Goal: Complete application form

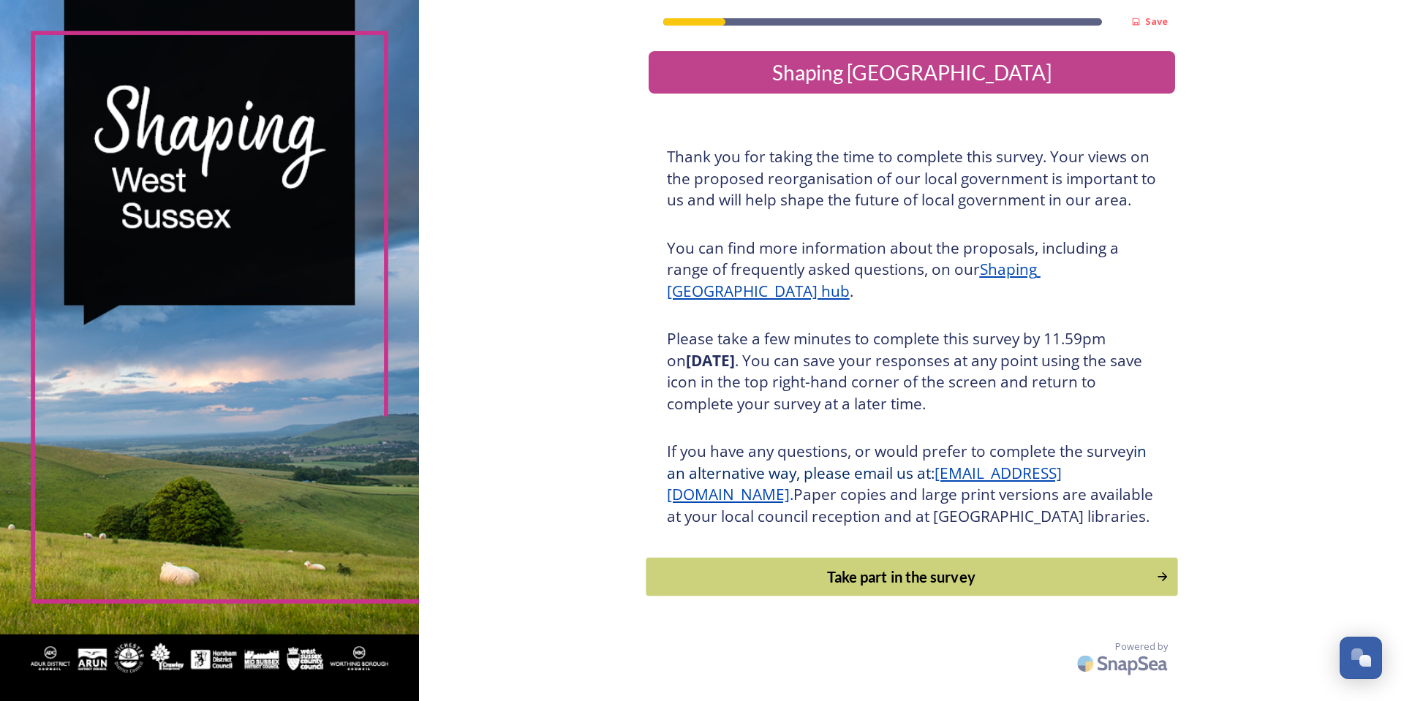
click at [872, 588] on div "Take part in the survey" at bounding box center [901, 577] width 494 height 22
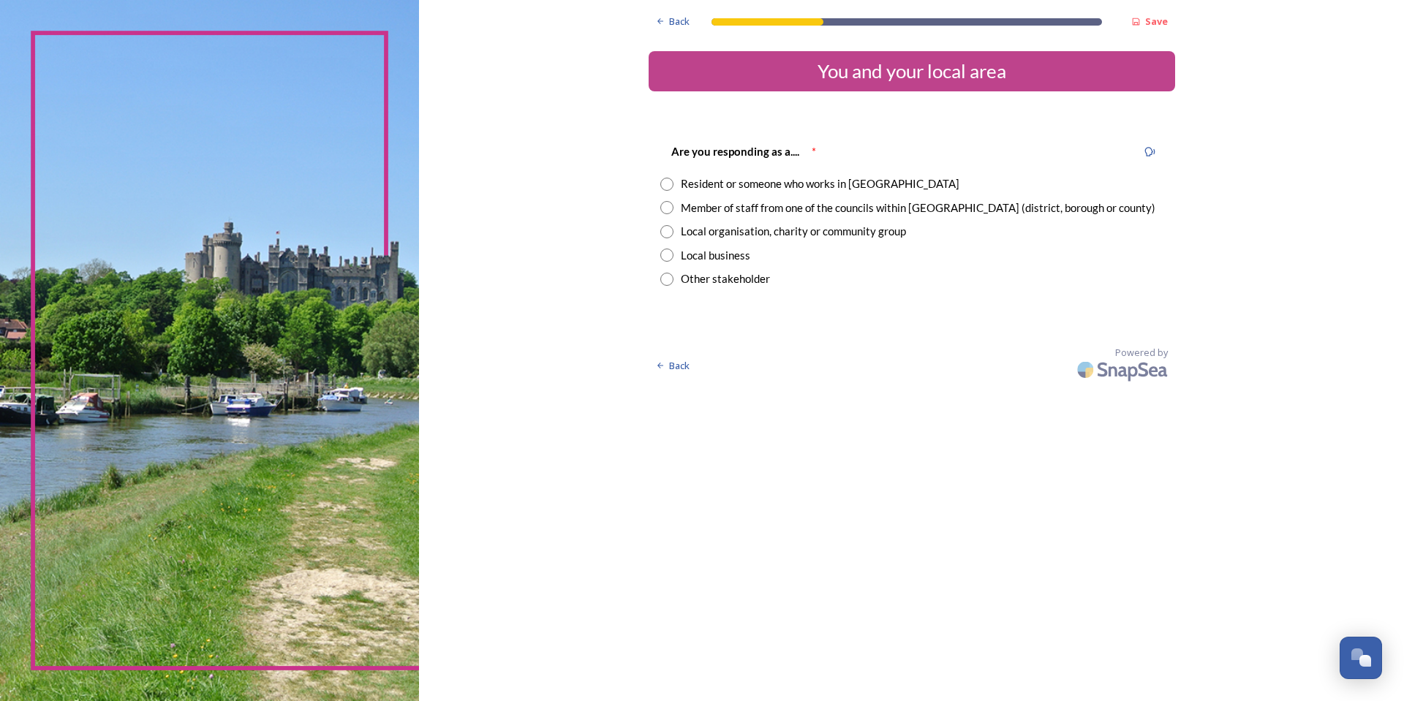
click at [730, 184] on div "Resident or someone who works in [GEOGRAPHIC_DATA]" at bounding box center [820, 183] width 279 height 17
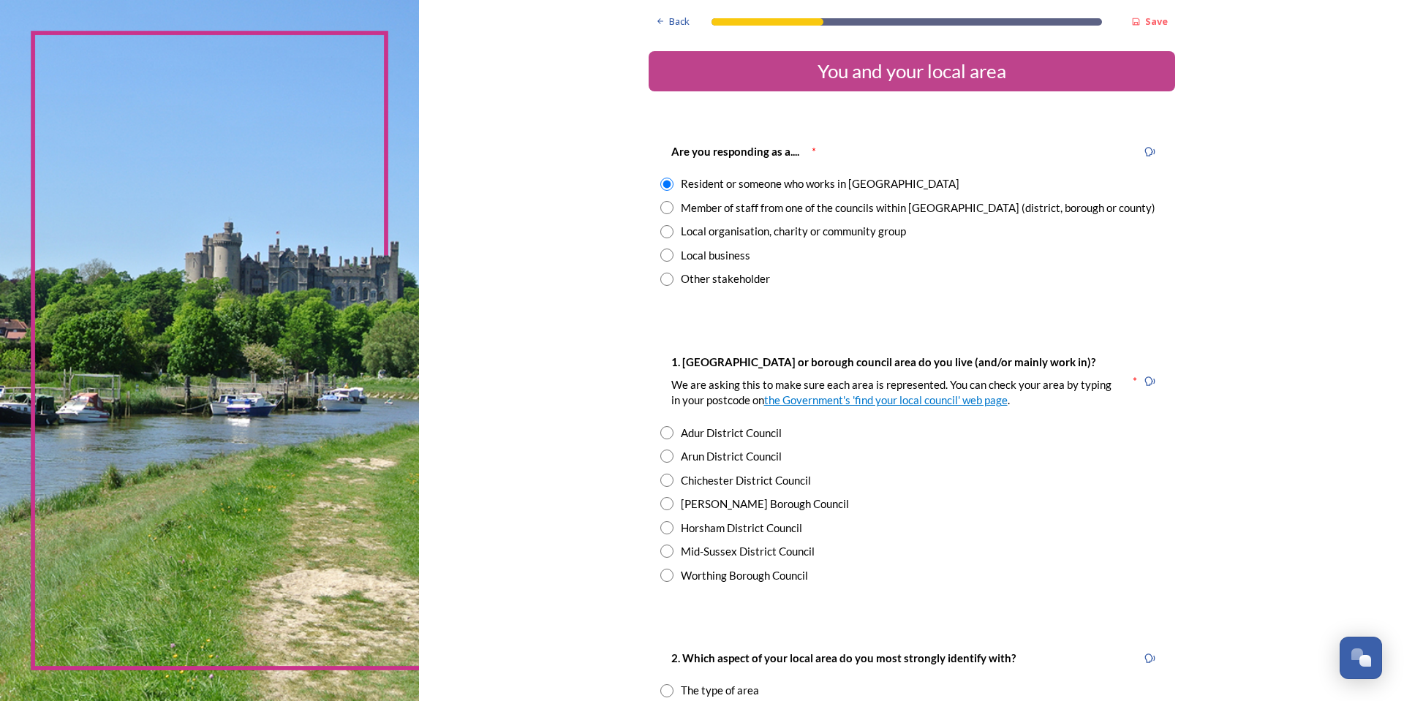
click at [721, 213] on div "Member of staff from one of the councils within [GEOGRAPHIC_DATA] (district, bo…" at bounding box center [918, 208] width 475 height 17
radio input "false"
radio input "true"
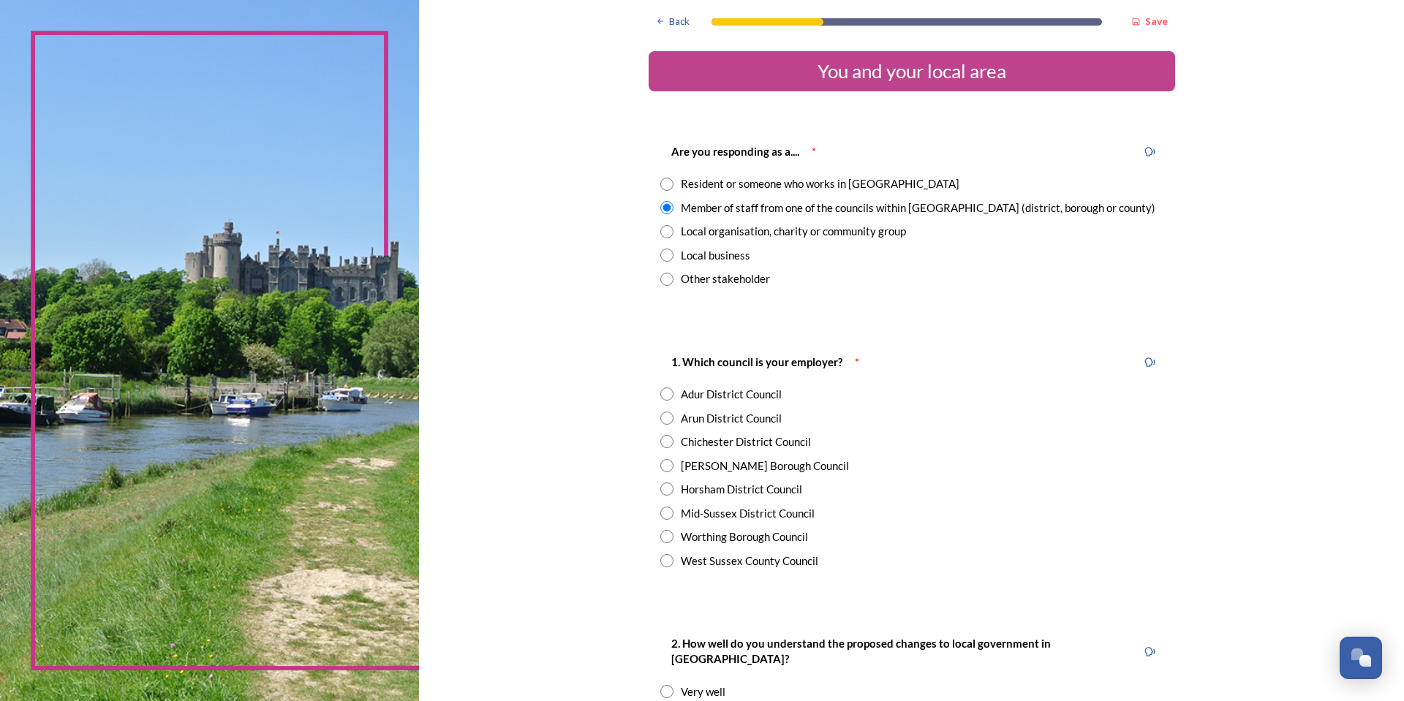
click at [722, 489] on div "Horsham District Council" at bounding box center [741, 489] width 121 height 17
radio input "true"
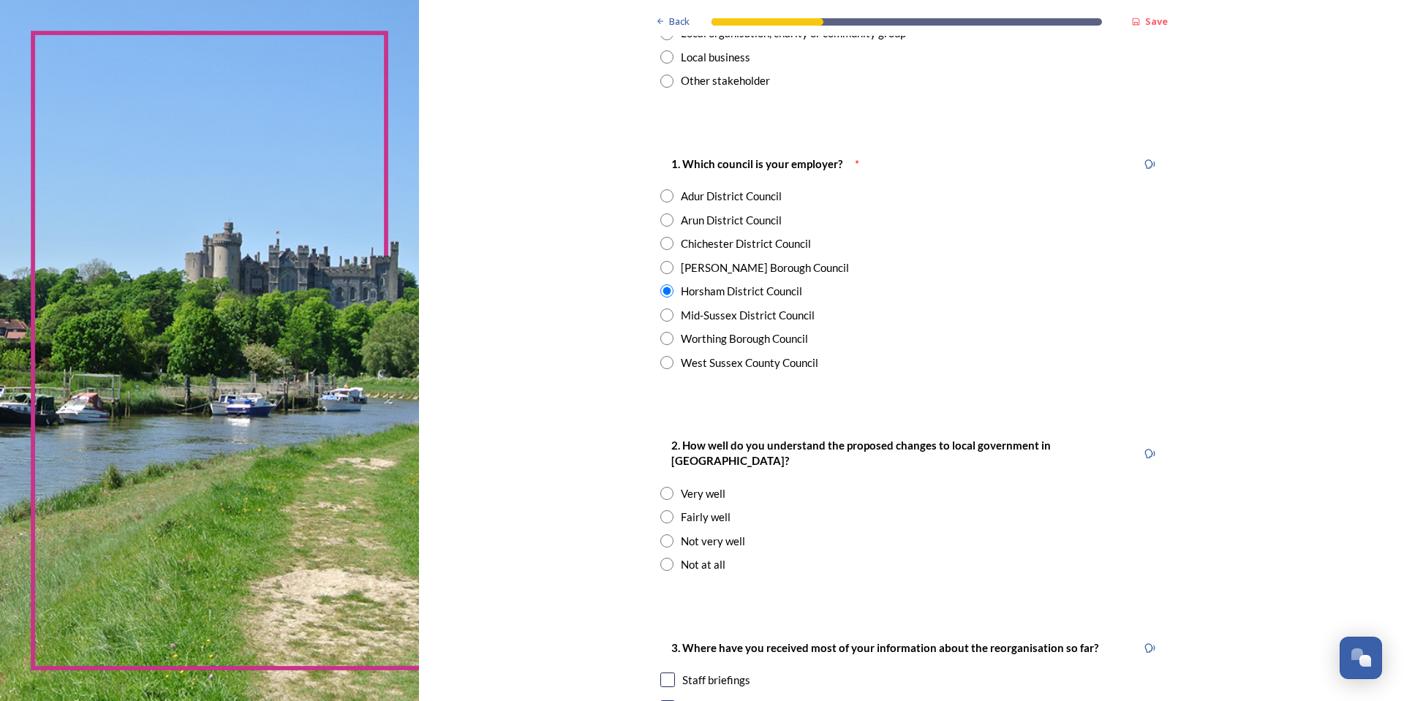
scroll to position [292, 0]
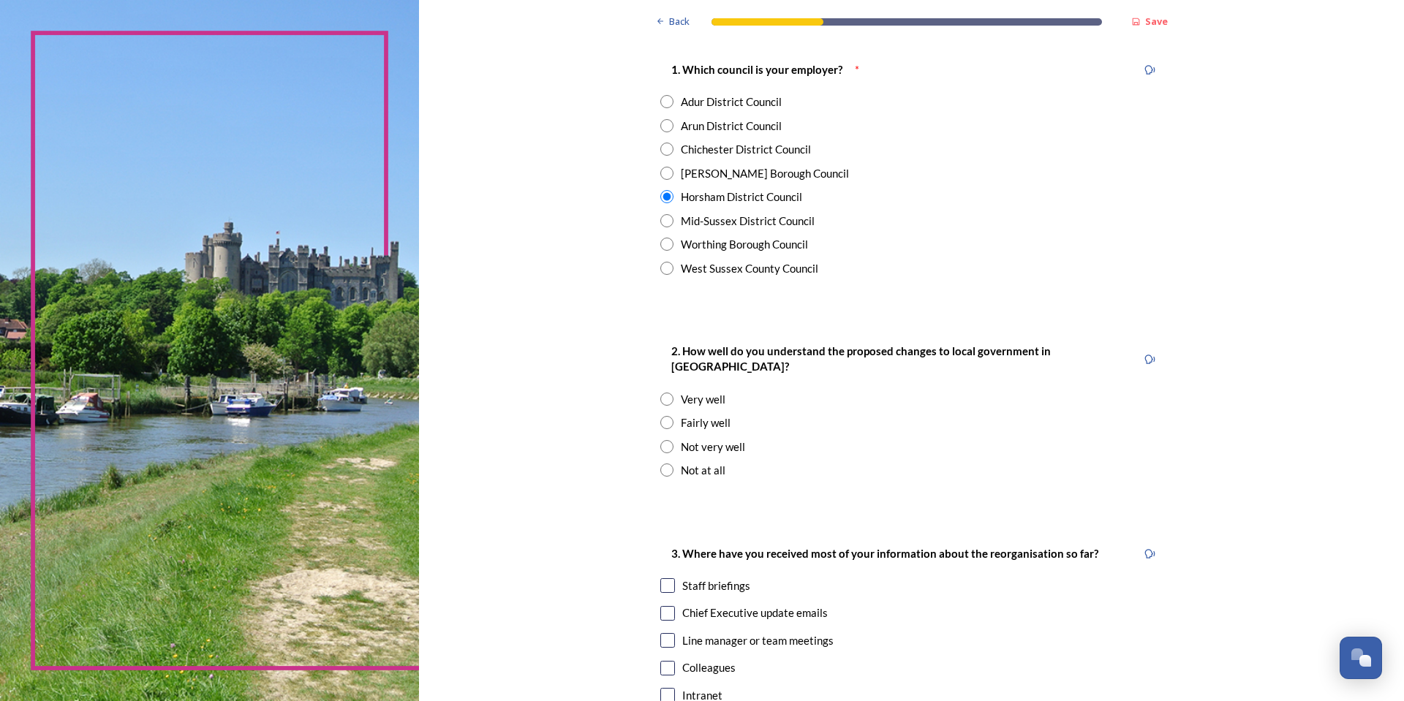
click at [700, 415] on div "Fairly well" at bounding box center [706, 423] width 50 height 17
radio input "true"
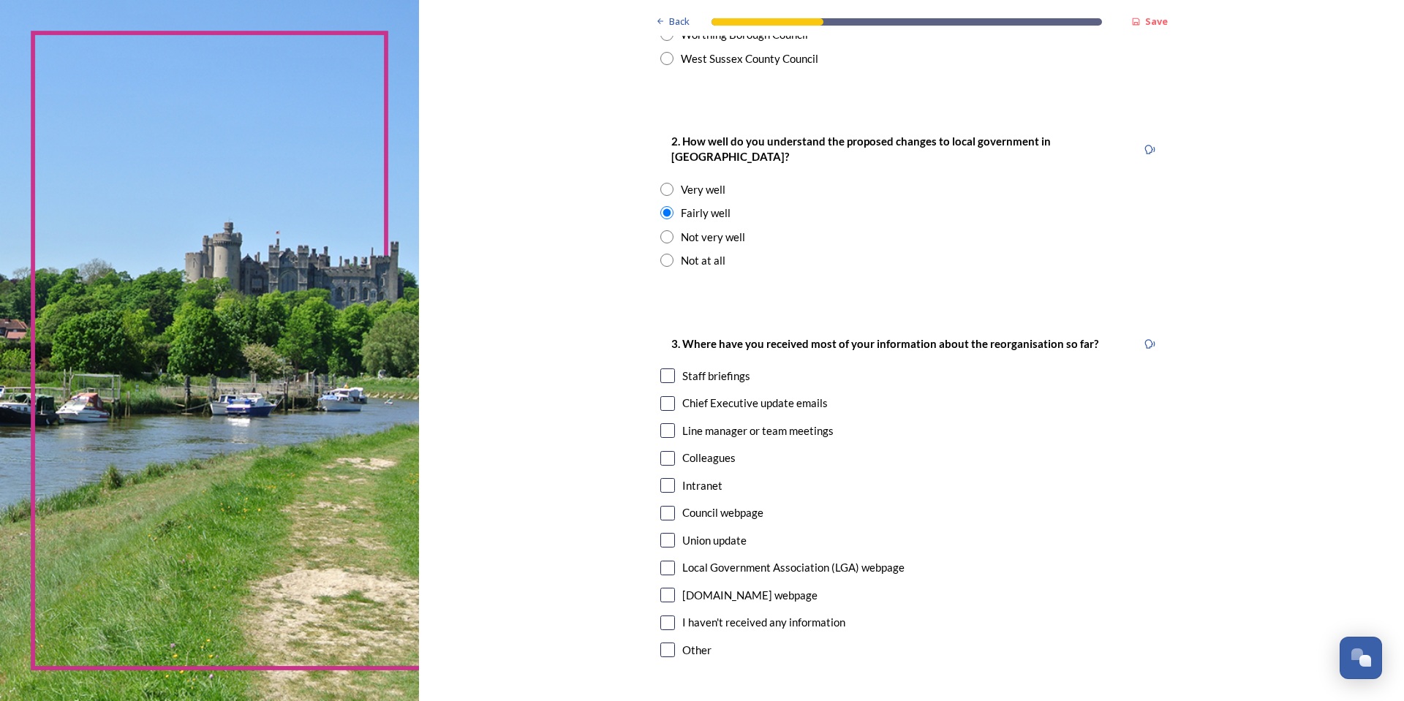
scroll to position [512, 0]
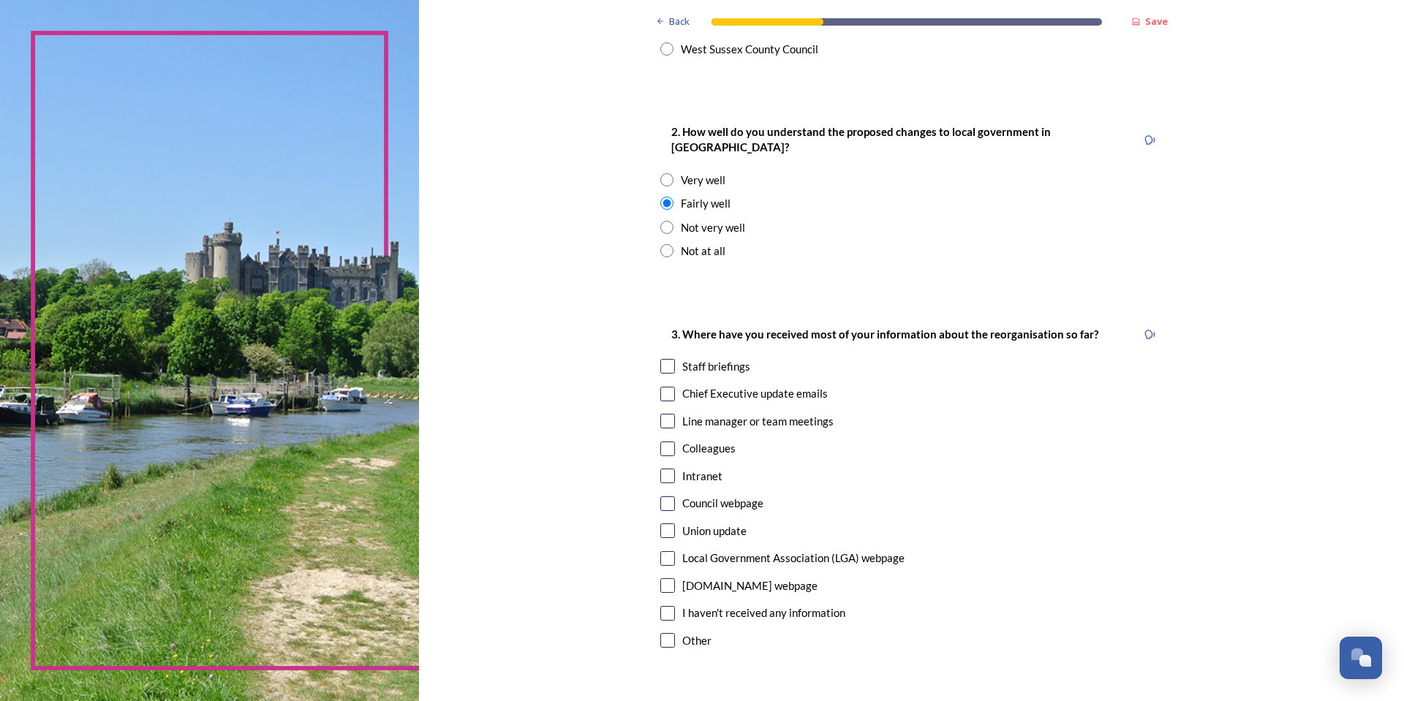
click at [708, 366] on div "3. Where have you received most of your information about the reorganisation so…" at bounding box center [912, 489] width 526 height 357
click at [706, 358] on div "Staff briefings" at bounding box center [716, 366] width 68 height 17
checkbox input "true"
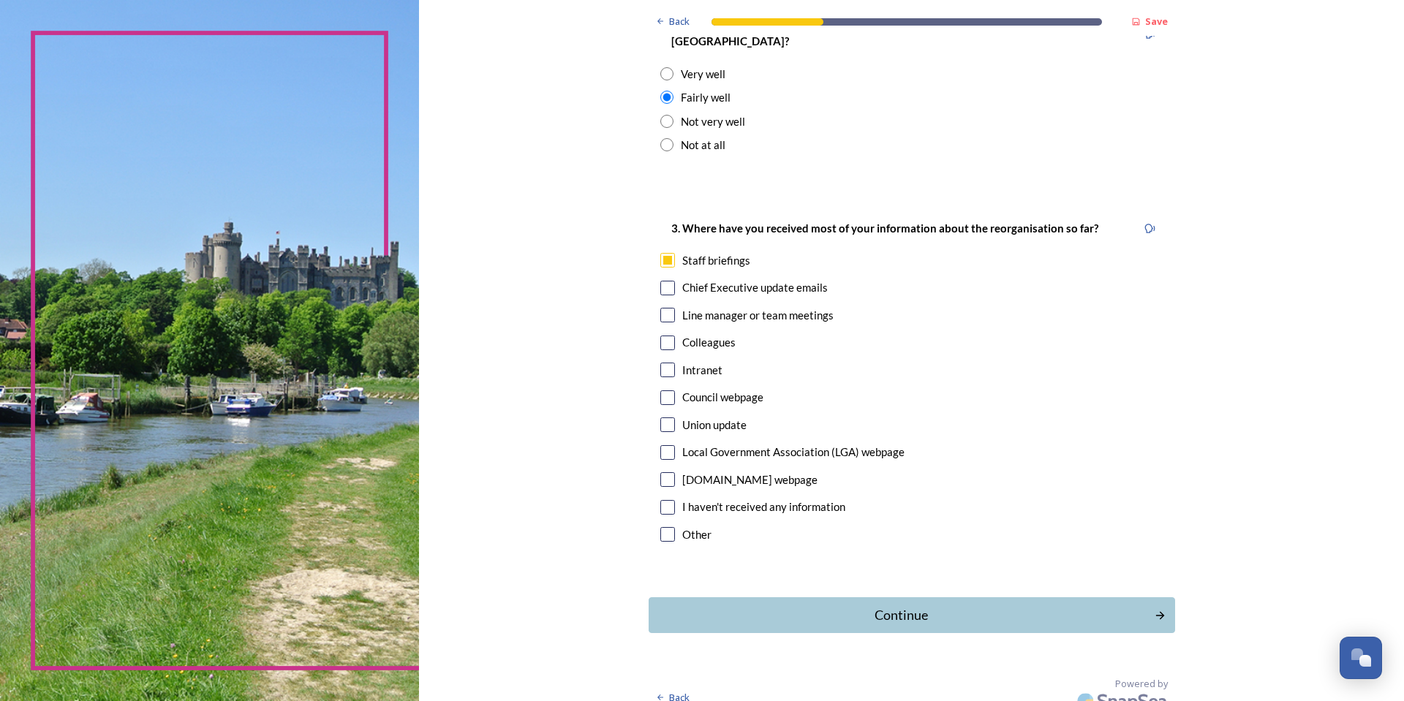
scroll to position [619, 0]
click at [660, 279] on input "checkbox" at bounding box center [667, 286] width 15 height 15
checkbox input "true"
click at [880, 604] on div "Continue" at bounding box center [901, 614] width 495 height 20
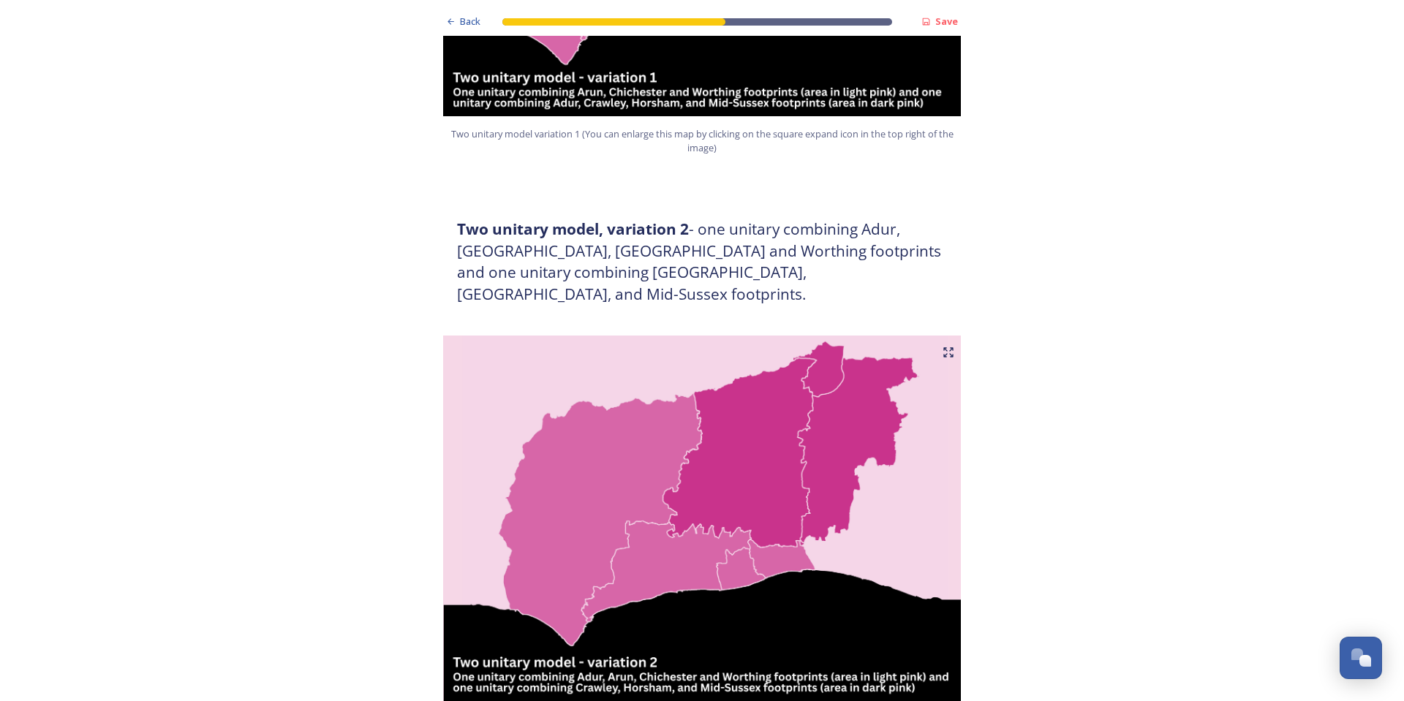
scroll to position [1535, 0]
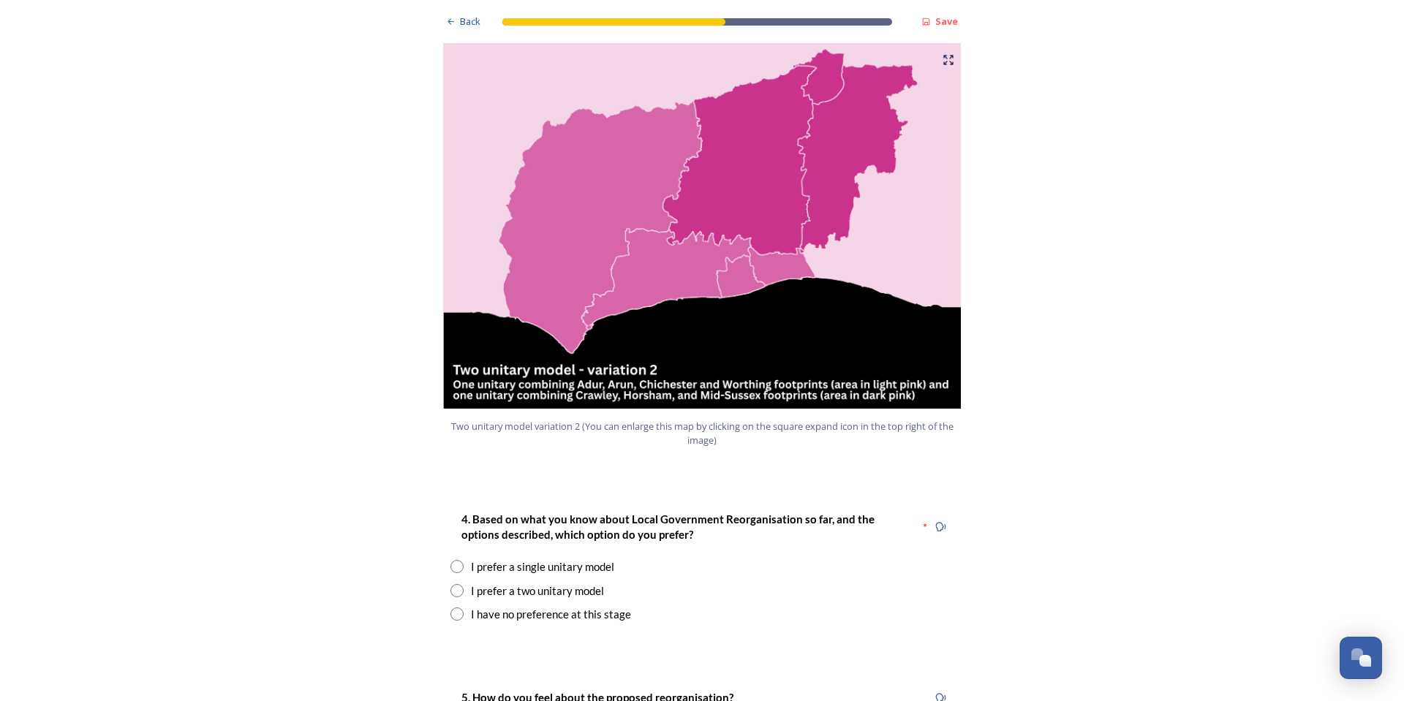
click at [451, 584] on input "radio" at bounding box center [456, 590] width 13 height 13
radio input "true"
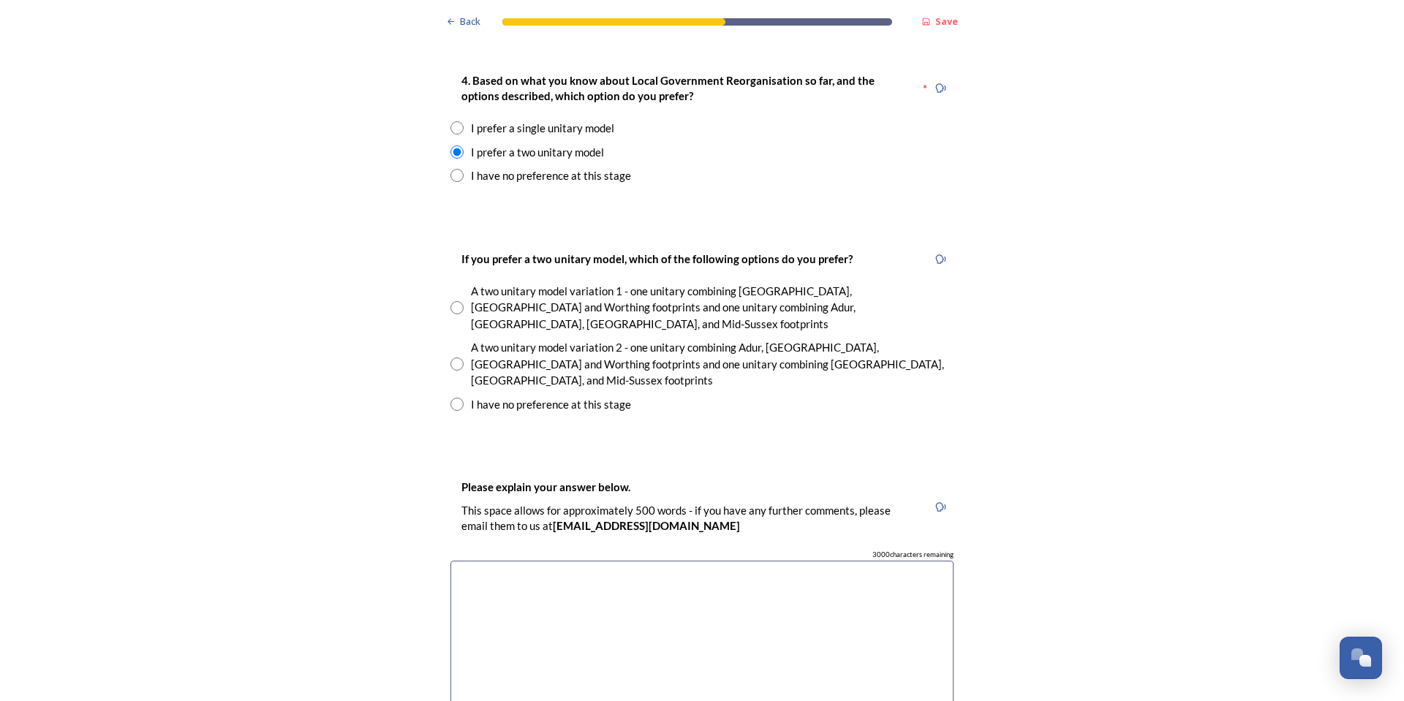
scroll to position [1901, 0]
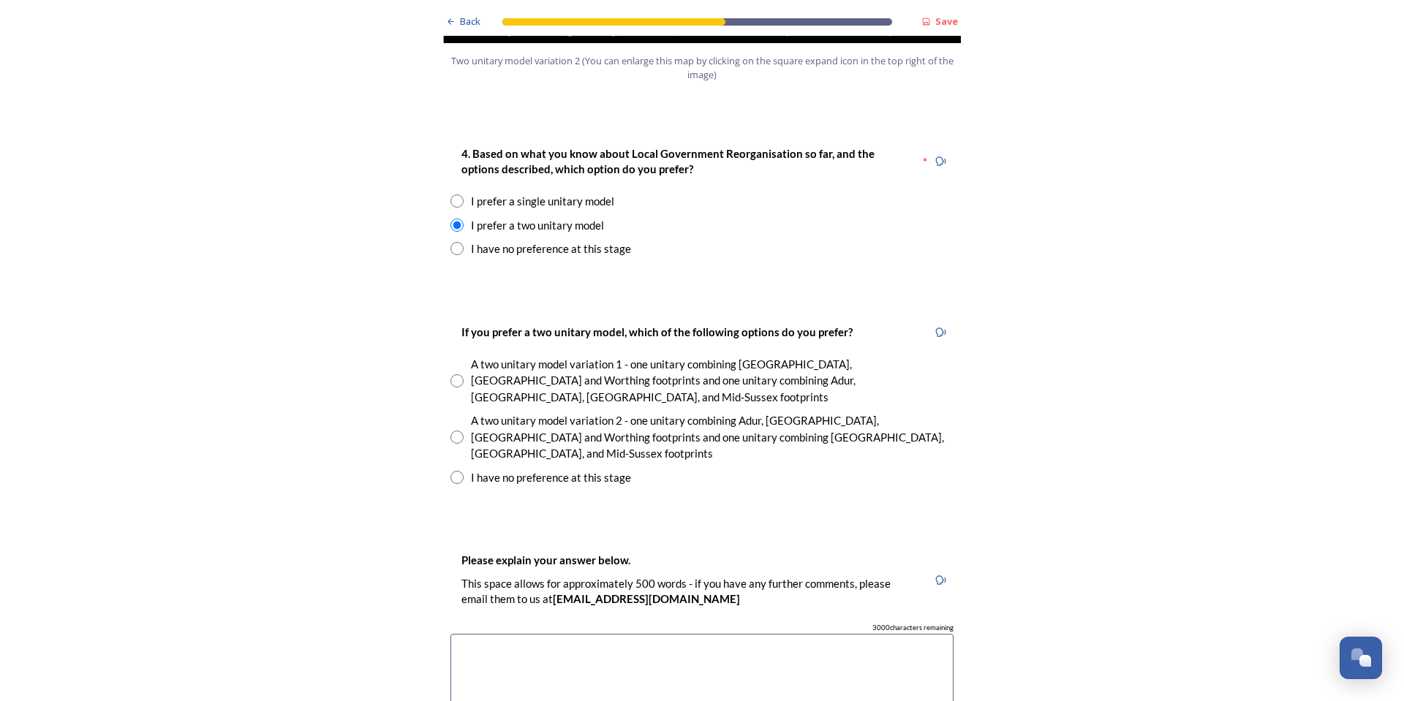
click at [456, 431] on input "radio" at bounding box center [456, 437] width 13 height 13
radio input "true"
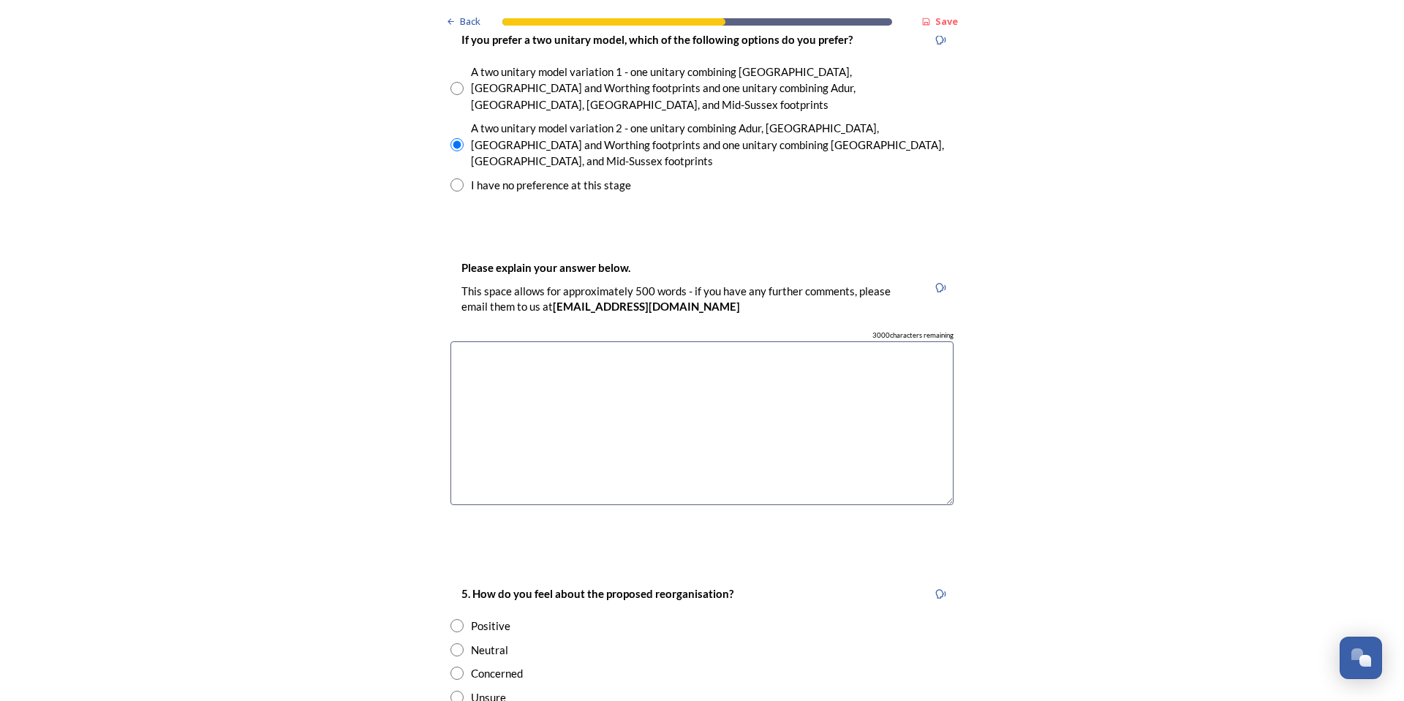
click at [605, 354] on textarea at bounding box center [701, 423] width 503 height 165
click at [450, 643] on input "radio" at bounding box center [456, 649] width 13 height 13
radio input "true"
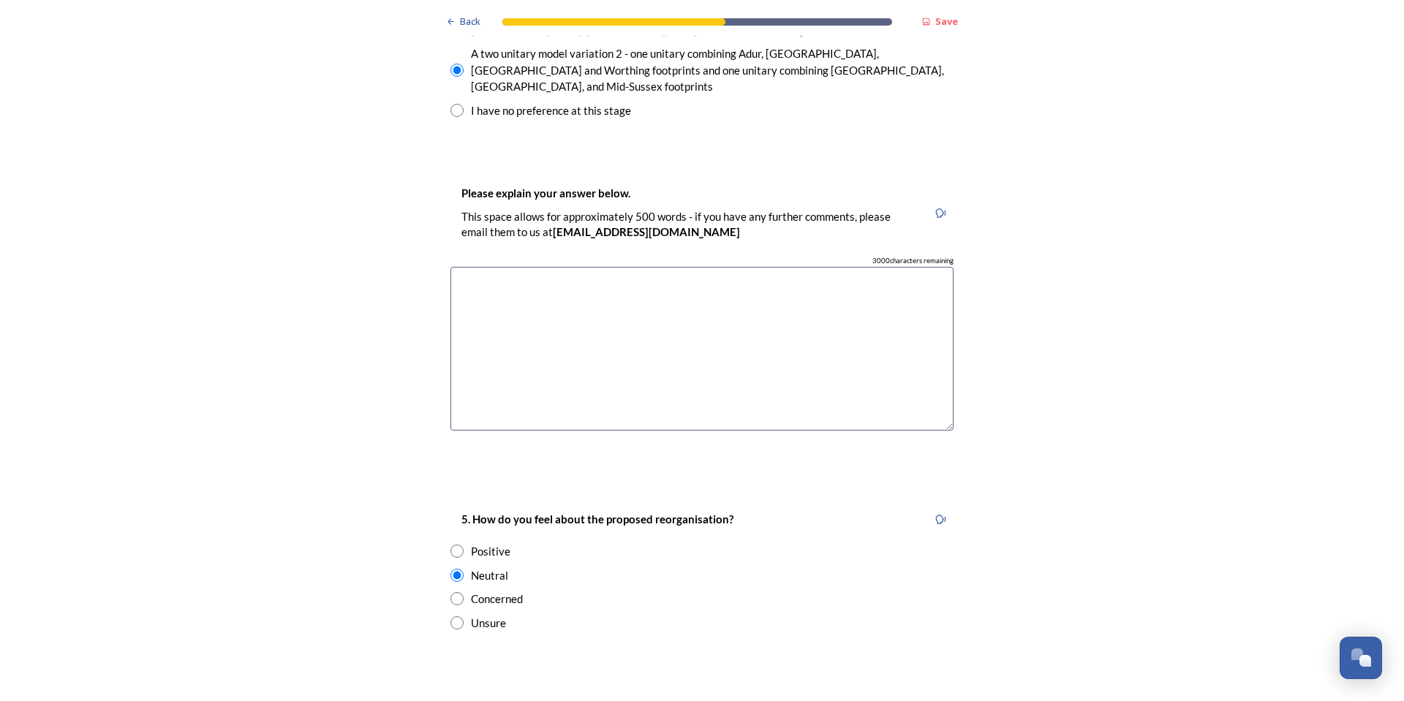
scroll to position [2267, 0]
click at [642, 287] on textarea at bounding box center [701, 350] width 503 height 165
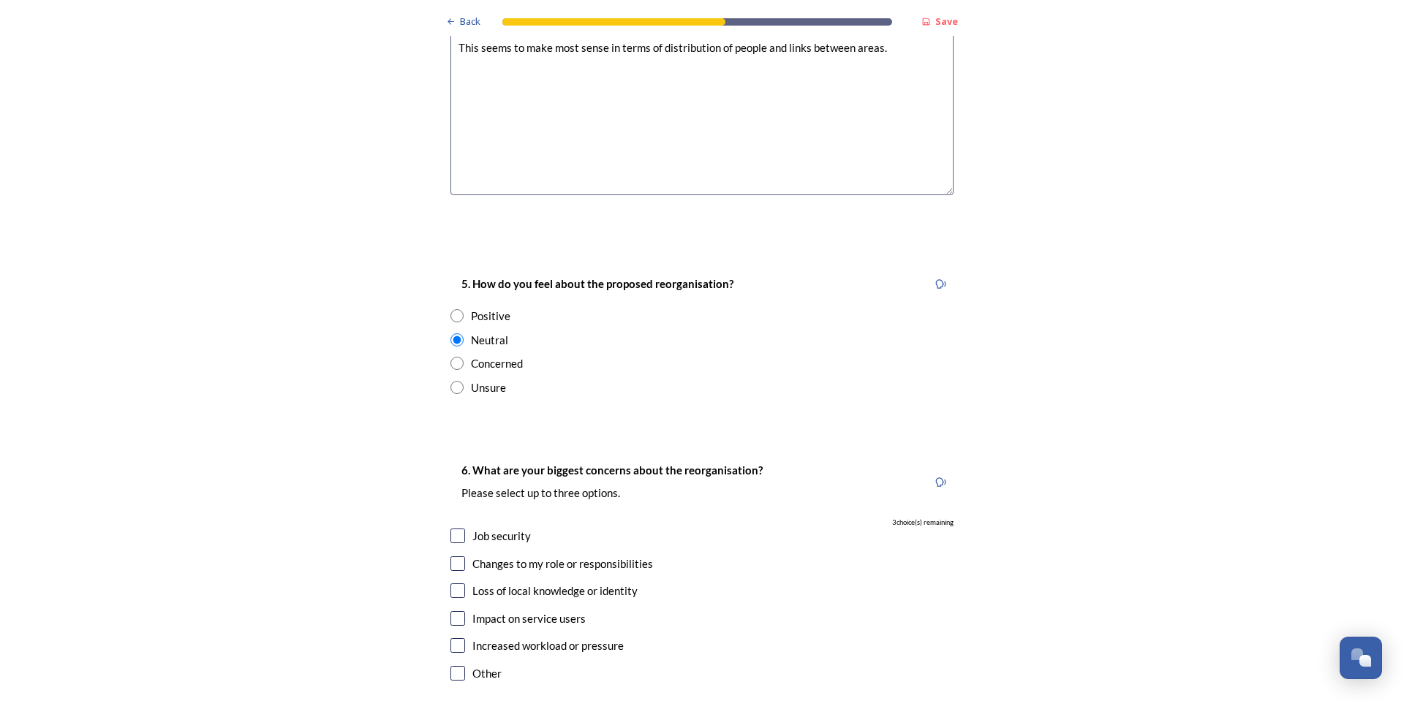
scroll to position [2632, 0]
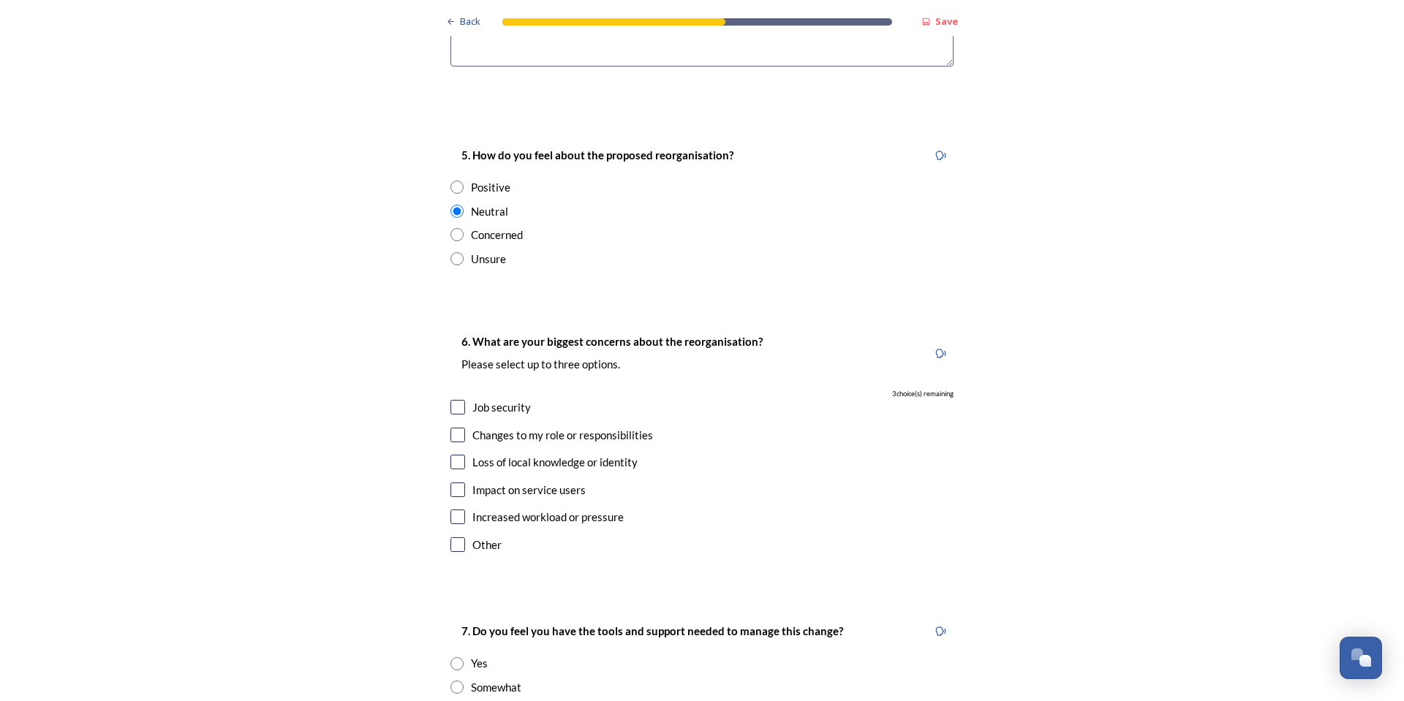
type textarea "This seems to make most sense in terms of distribution of people and links betw…"
click at [454, 455] on input "checkbox" at bounding box center [457, 462] width 15 height 15
checkbox input "true"
click at [450, 537] on input "checkbox" at bounding box center [457, 544] width 15 height 15
checkbox input "true"
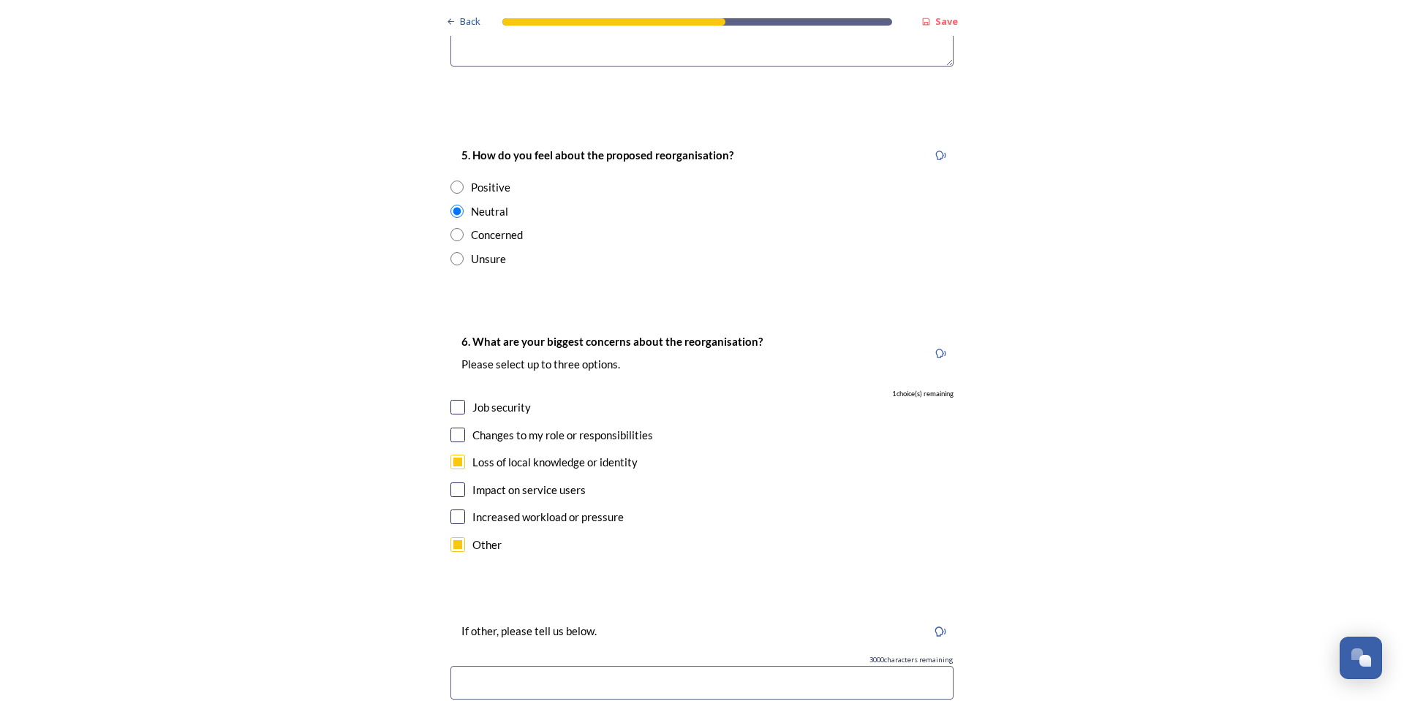
click at [505, 666] on input at bounding box center [701, 683] width 503 height 34
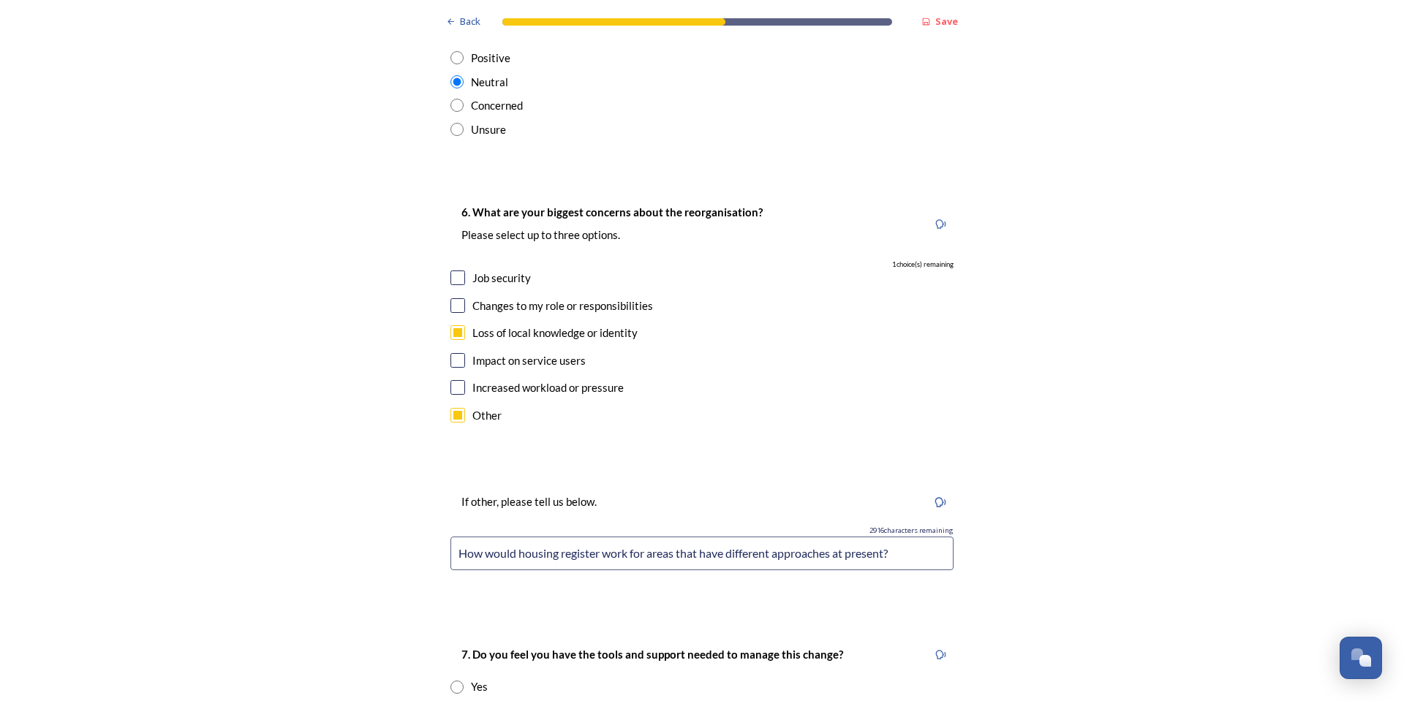
scroll to position [2925, 0]
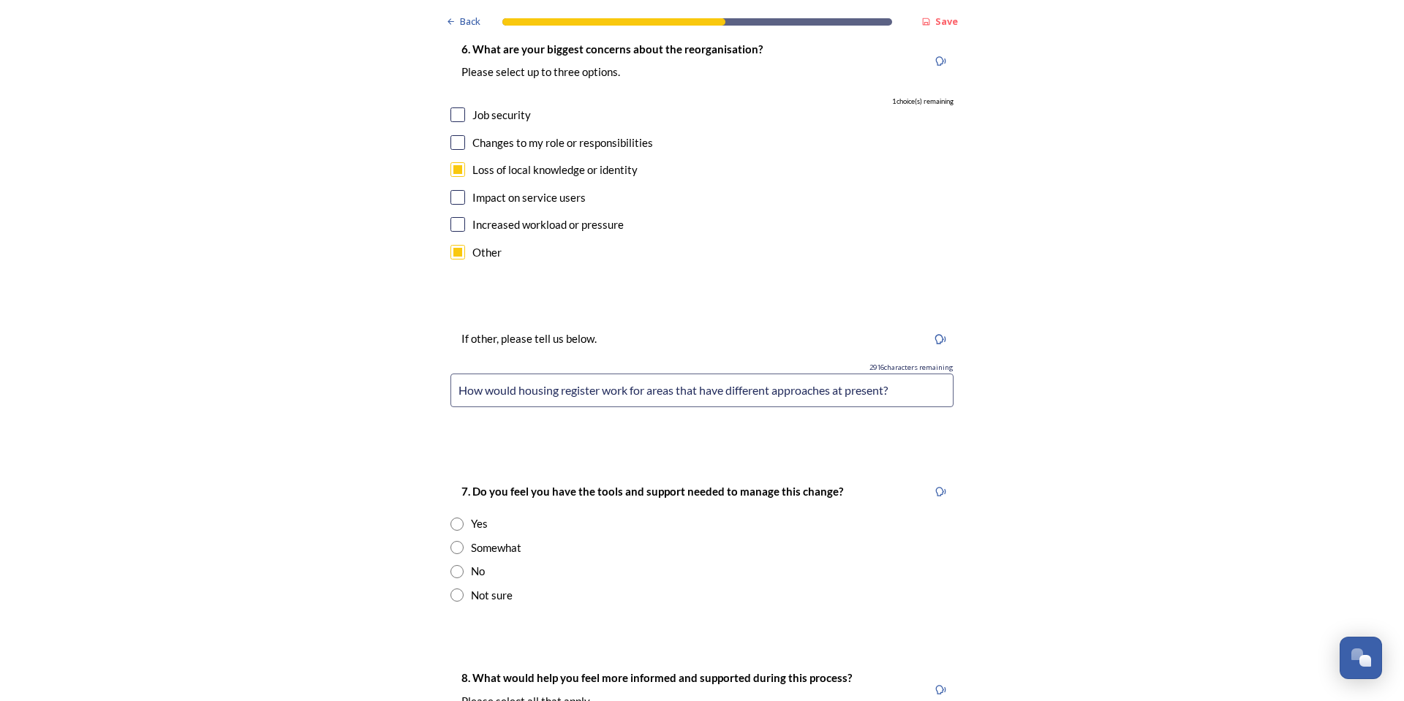
type input "How would housing register work for areas that have different approaches at pre…"
click at [450, 589] on input "radio" at bounding box center [456, 595] width 13 height 13
radio input "true"
click at [450, 565] on input "radio" at bounding box center [456, 571] width 13 height 13
radio input "true"
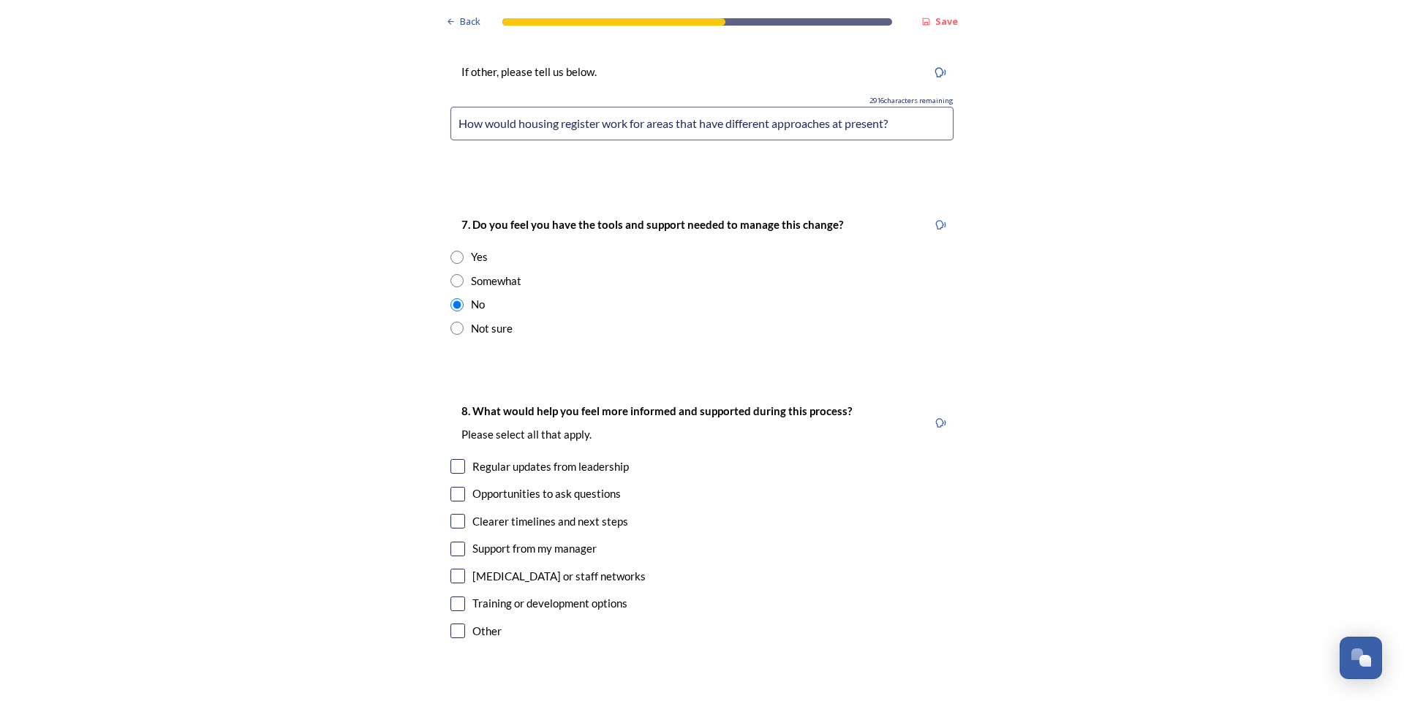
scroll to position [3217, 0]
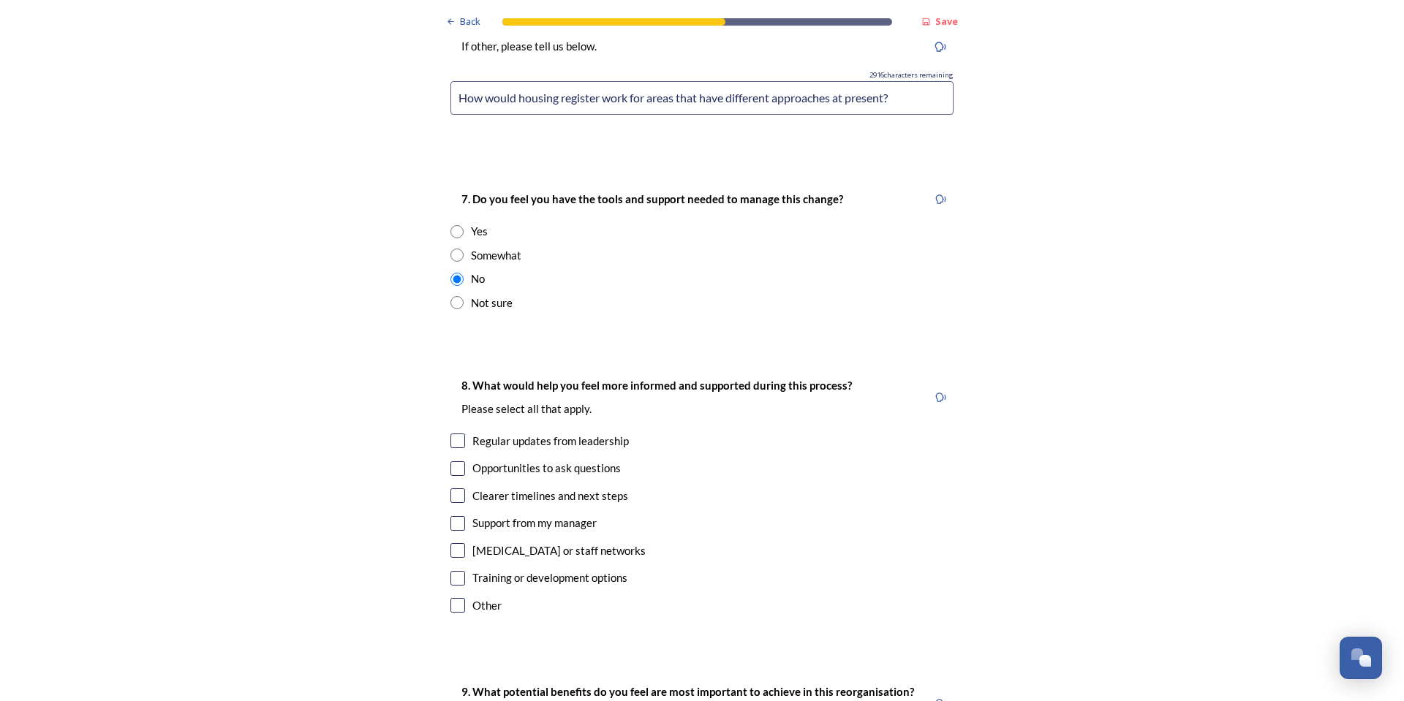
click at [456, 434] on input "checkbox" at bounding box center [457, 441] width 15 height 15
checkbox input "true"
click at [442, 398] on div "8. What would help you feel more informed and supported during this process? Pl…" at bounding box center [702, 497] width 526 height 270
click at [450, 461] on input "checkbox" at bounding box center [457, 468] width 15 height 15
checkbox input "true"
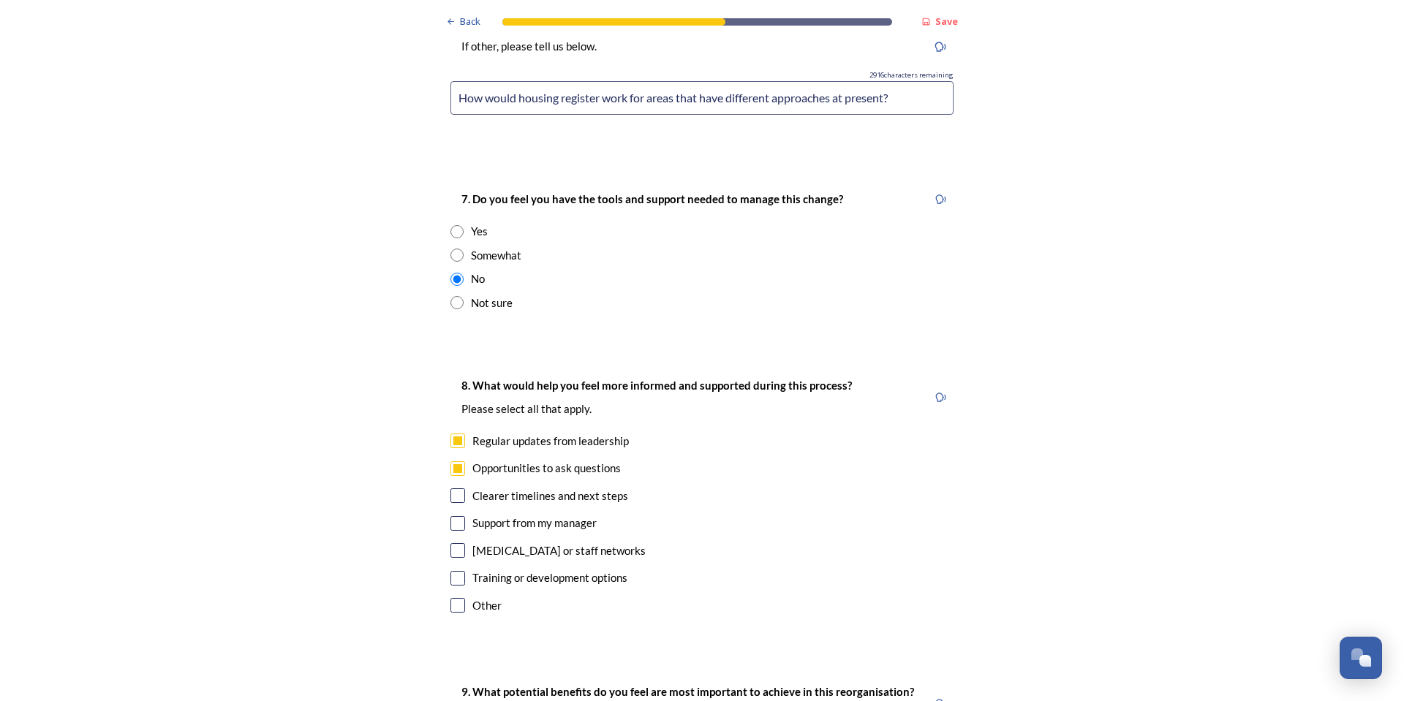
click at [444, 427] on div "8. What would help you feel more informed and supported during this process? Pl…" at bounding box center [702, 497] width 526 height 270
click at [450, 488] on input "checkbox" at bounding box center [457, 495] width 15 height 15
checkbox input "true"
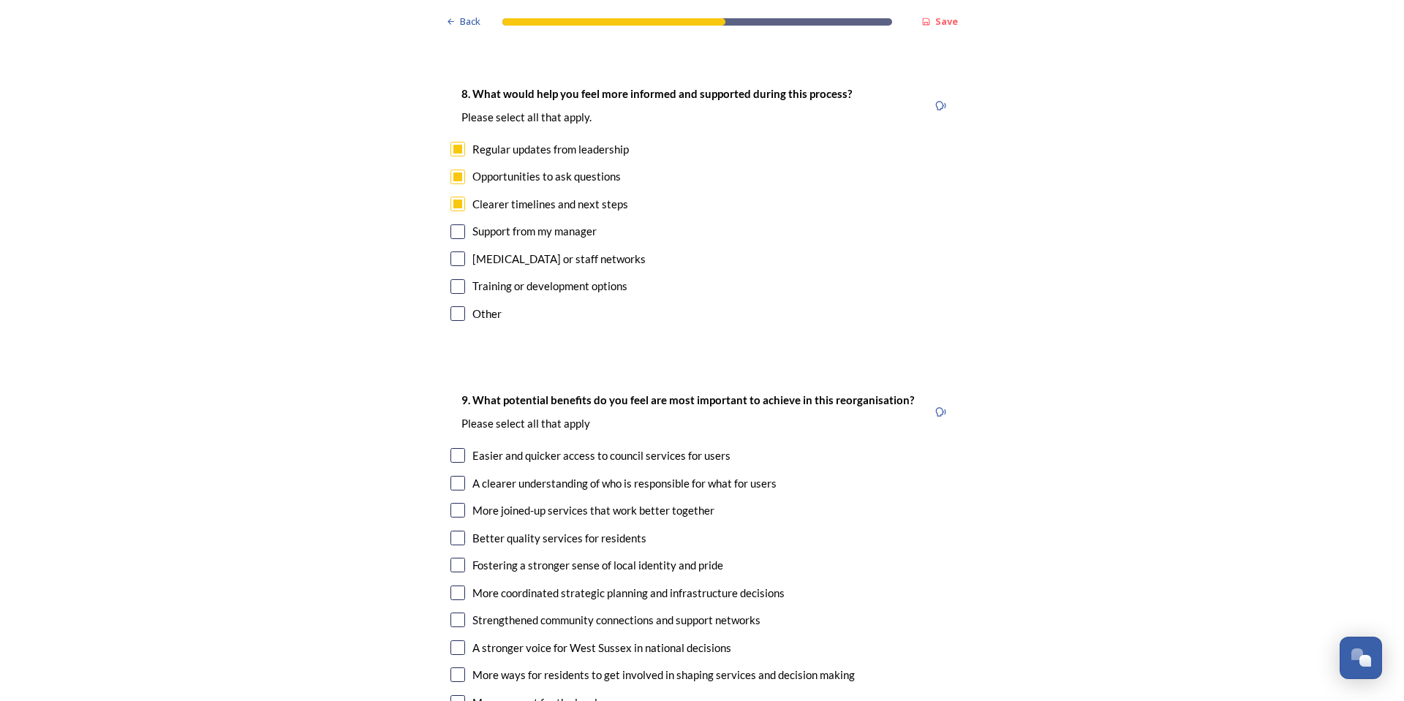
scroll to position [3510, 0]
click at [451, 502] on input "checkbox" at bounding box center [457, 509] width 15 height 15
checkbox input "true"
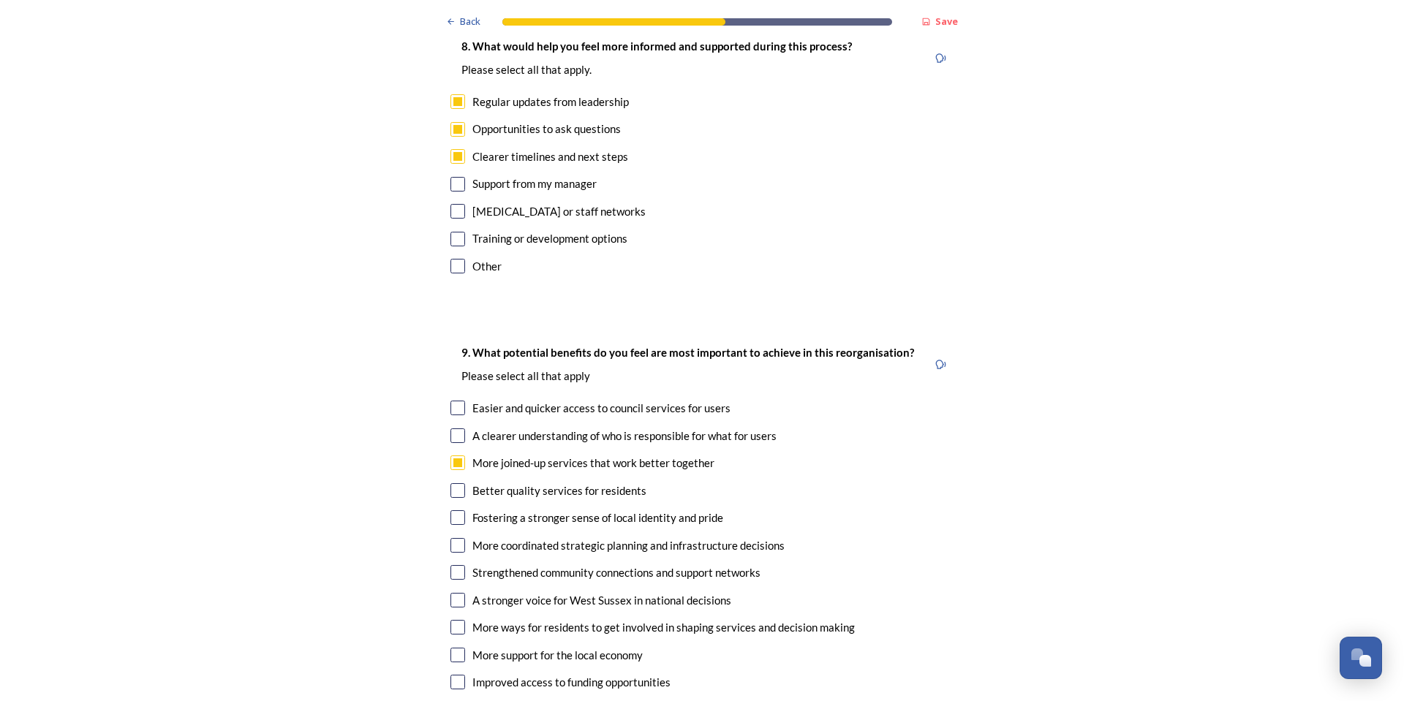
scroll to position [3583, 0]
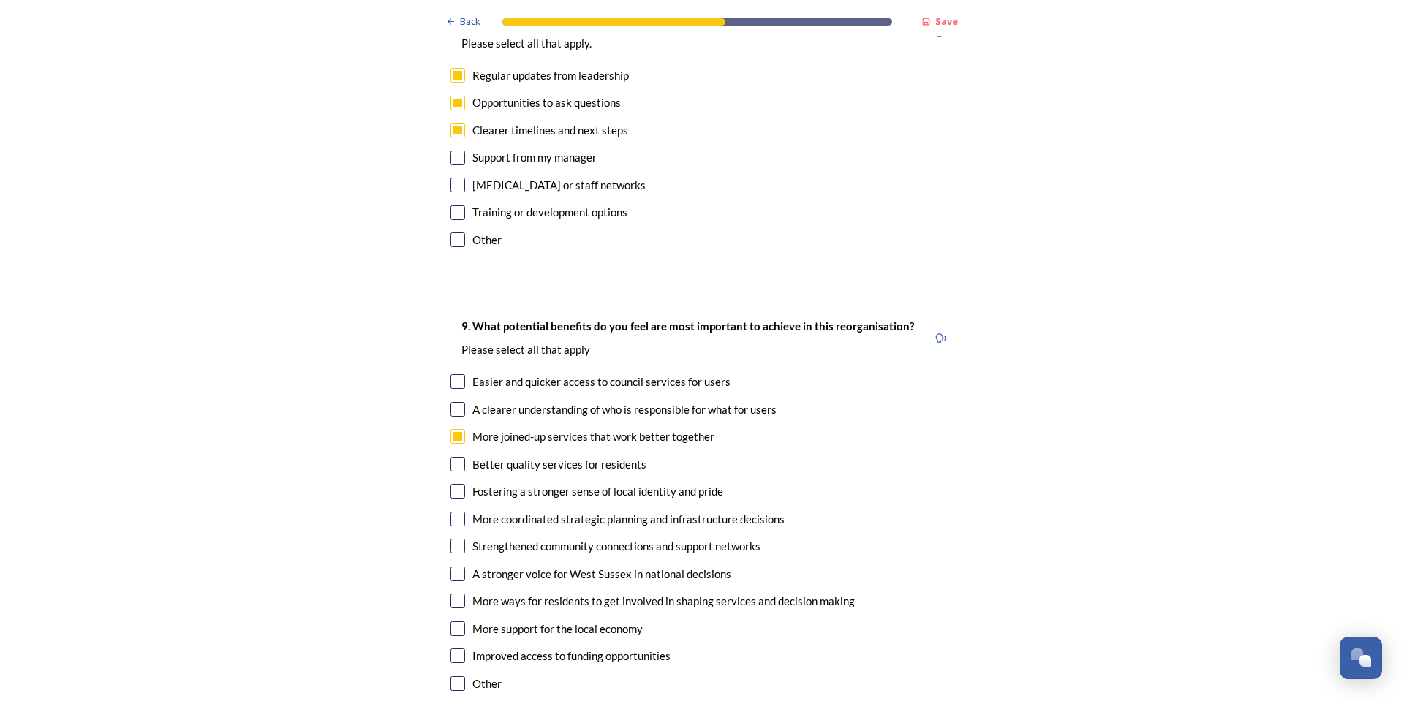
click at [450, 512] on input "checkbox" at bounding box center [457, 519] width 15 height 15
checkbox input "true"
click at [450, 621] on input "checkbox" at bounding box center [457, 628] width 15 height 15
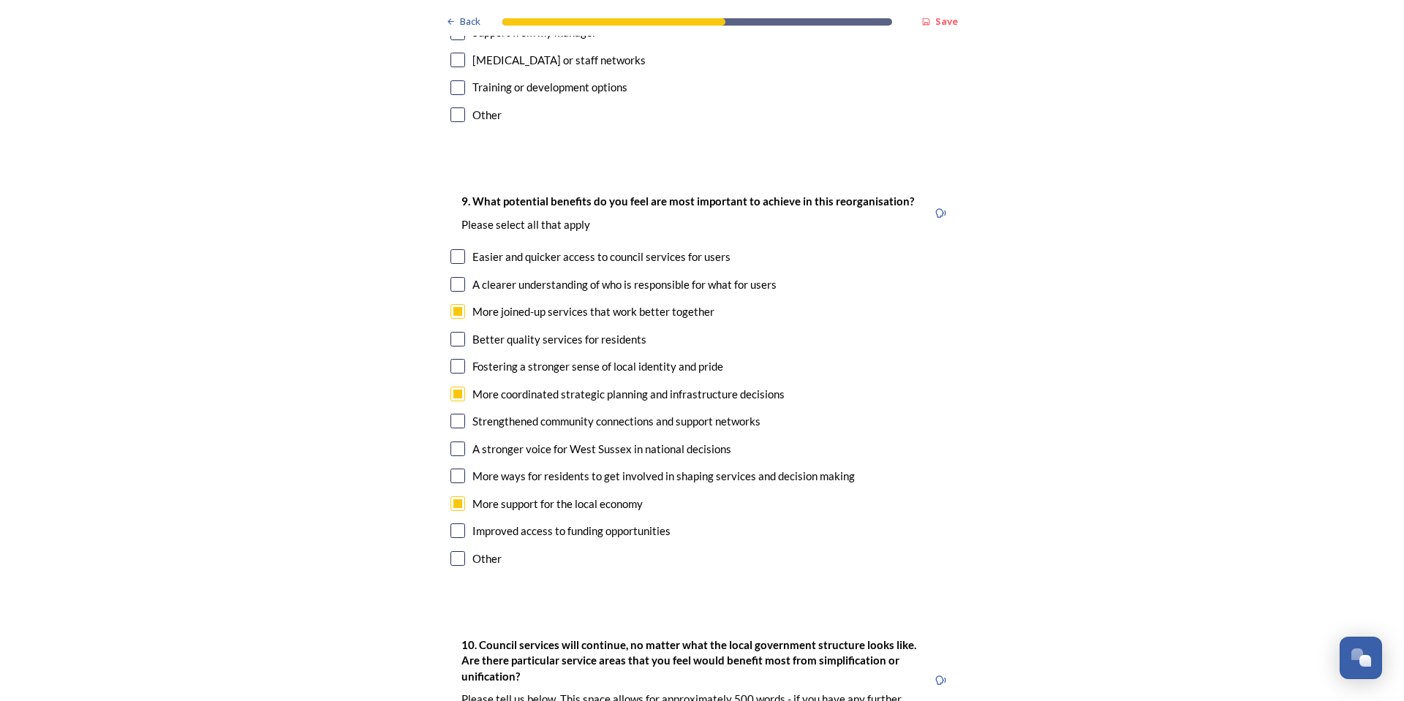
scroll to position [3729, 0]
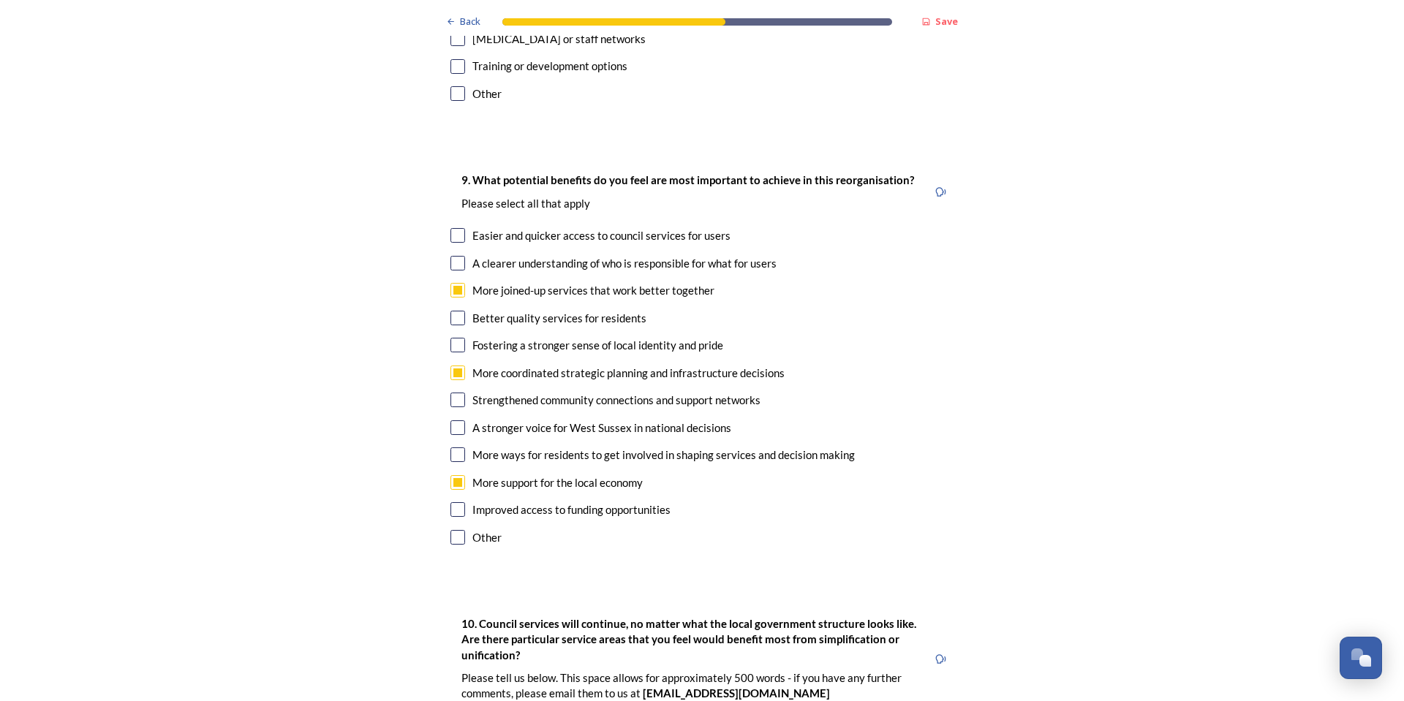
click at [457, 475] on input "checkbox" at bounding box center [457, 482] width 15 height 15
checkbox input "false"
click at [453, 447] on input "checkbox" at bounding box center [457, 454] width 15 height 15
checkbox input "true"
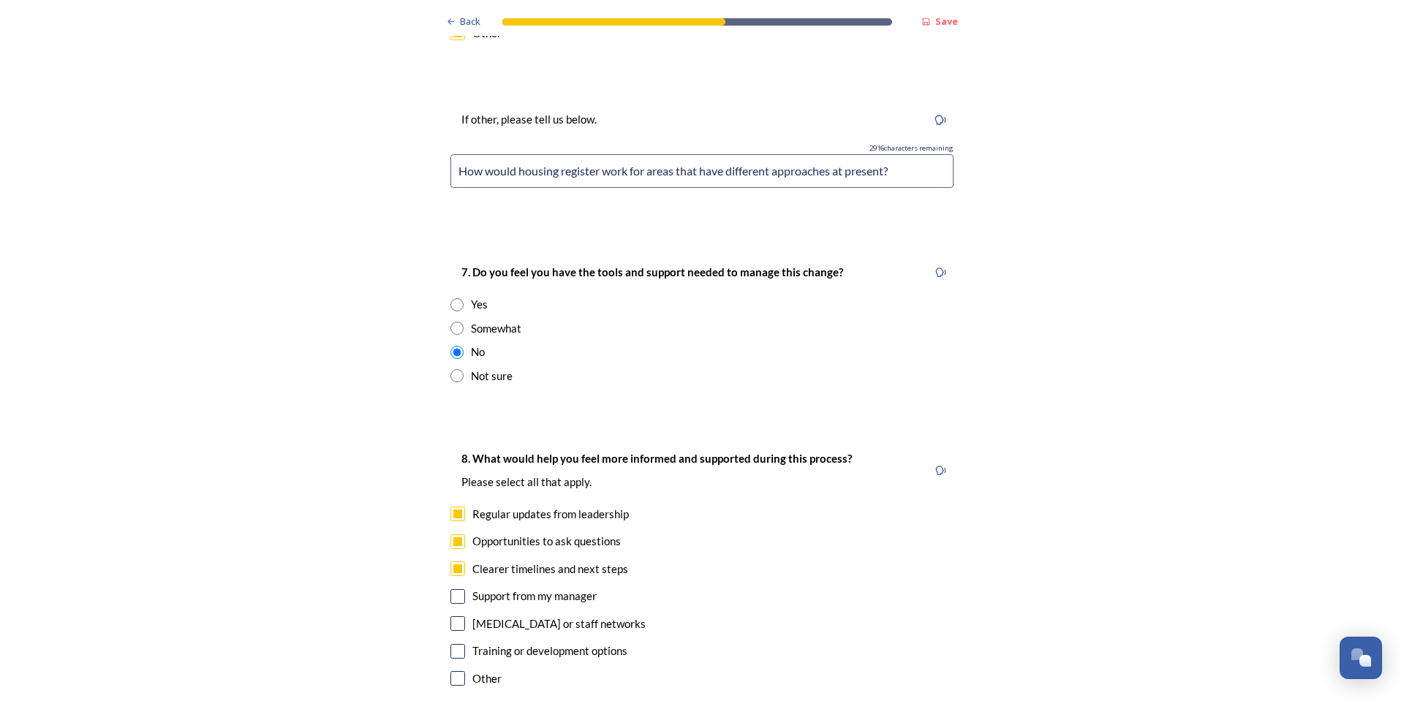
scroll to position [2705, 0]
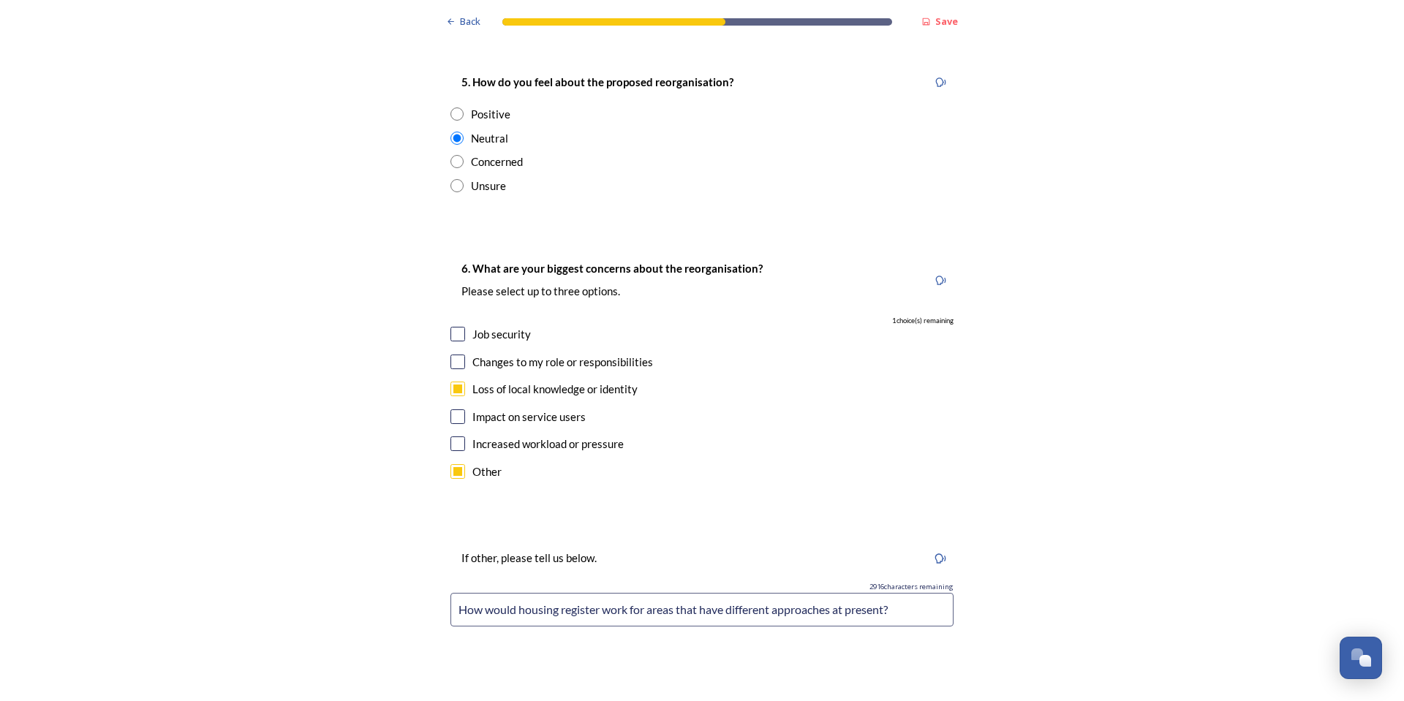
click at [917, 593] on input "How would housing register work for areas that have different approaches at pre…" at bounding box center [701, 610] width 503 height 34
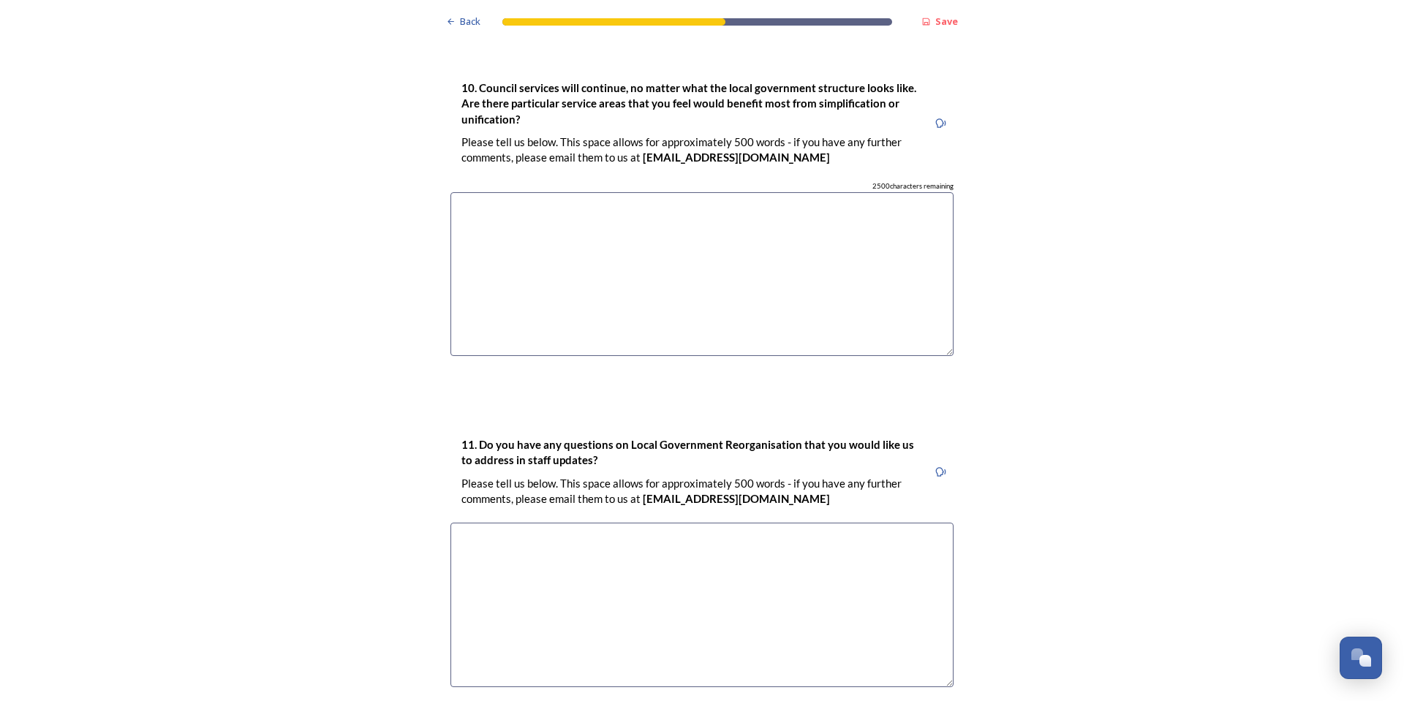
scroll to position [4299, 0]
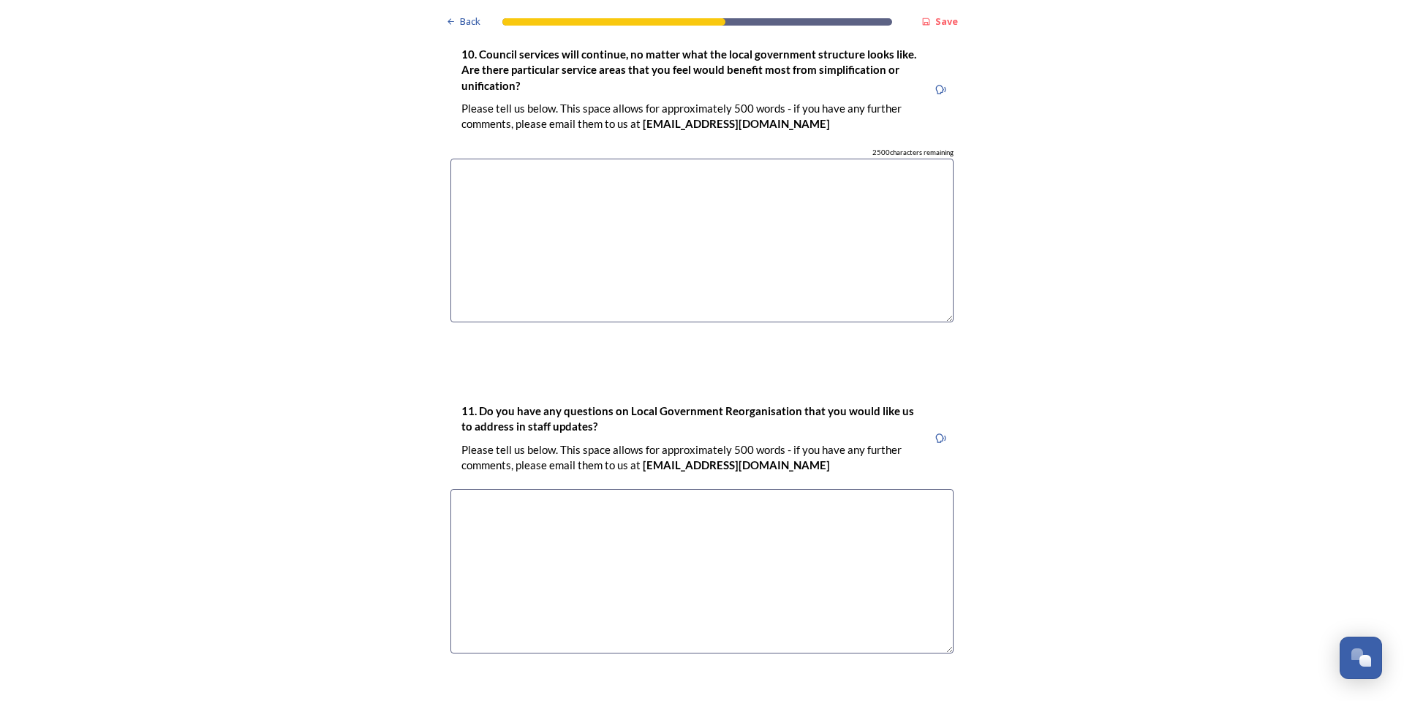
type input "How would housing register work for areas that have different approaches at pre…"
click at [760, 489] on textarea at bounding box center [701, 571] width 503 height 165
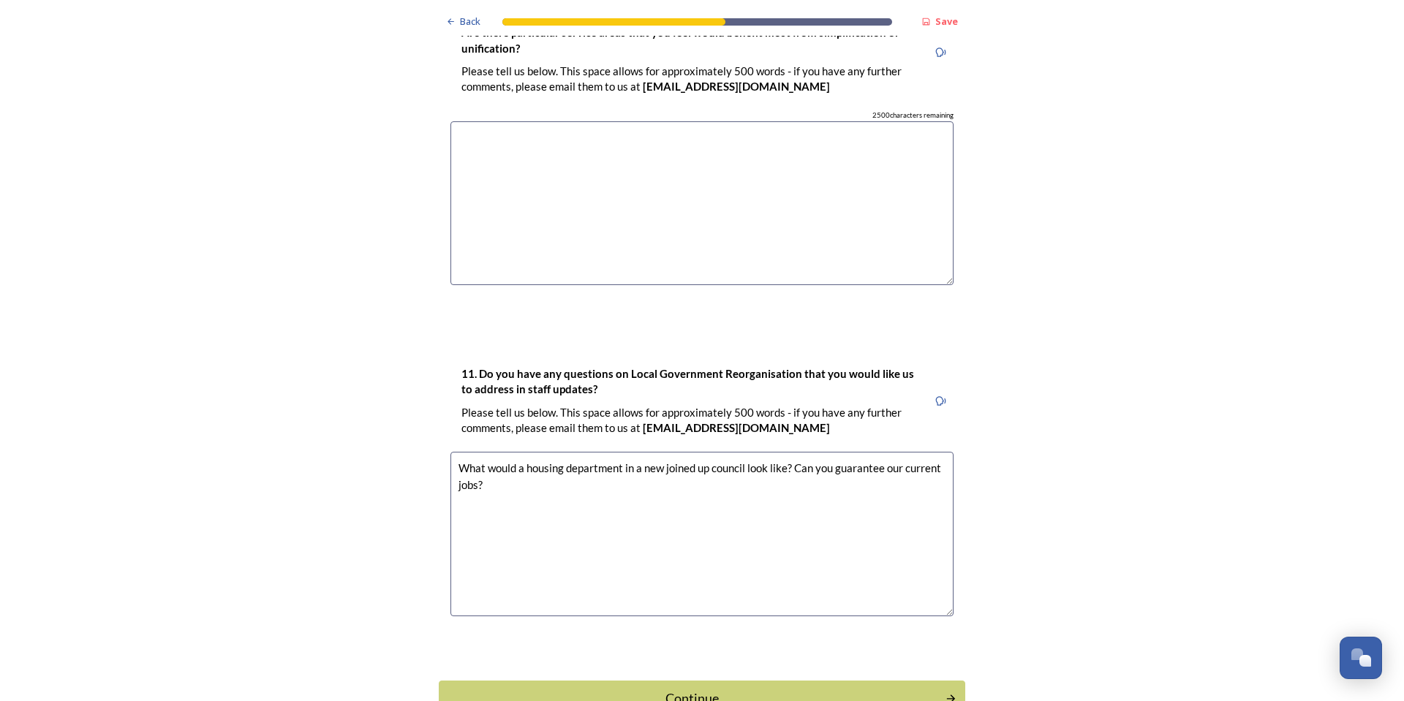
scroll to position [4372, 0]
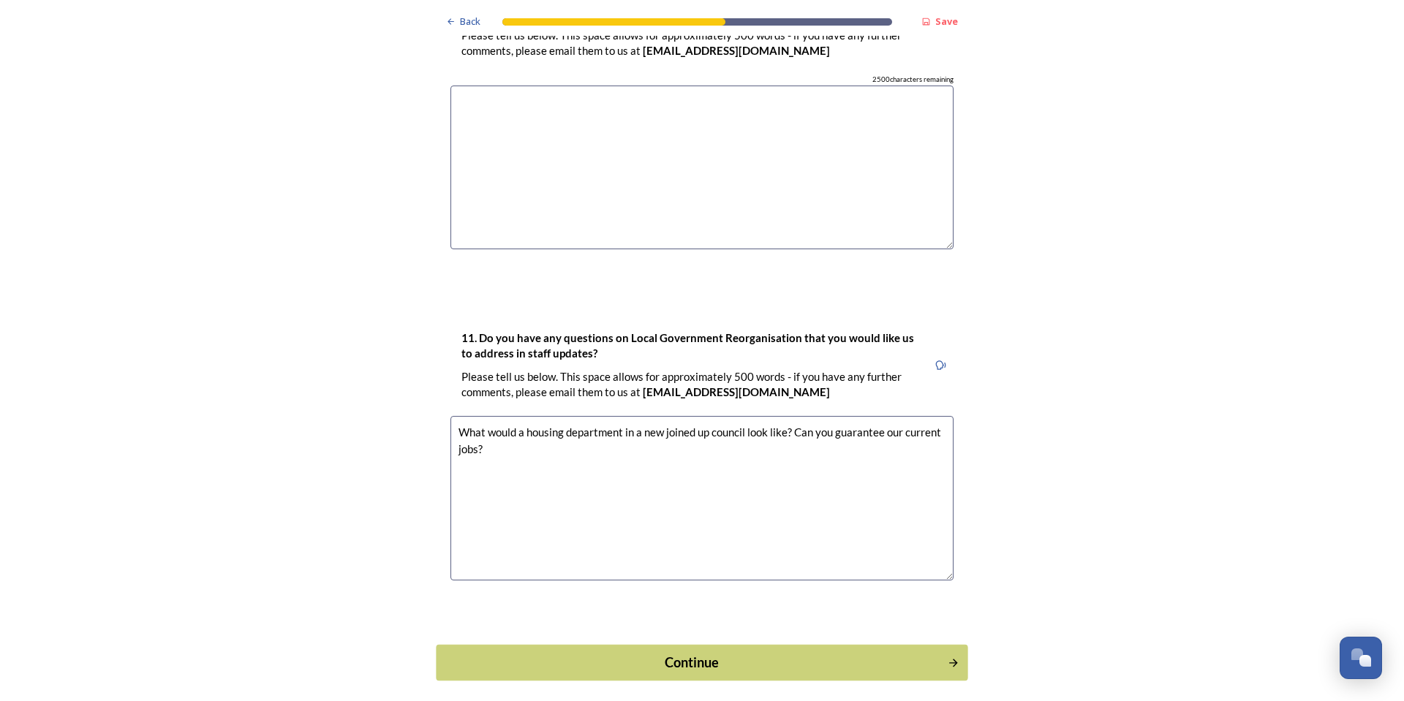
type textarea "What would a housing department in a new joined up council look like? Can you g…"
click at [842, 653] on div "Continue" at bounding box center [692, 663] width 495 height 20
